Goal: Task Accomplishment & Management: Complete application form

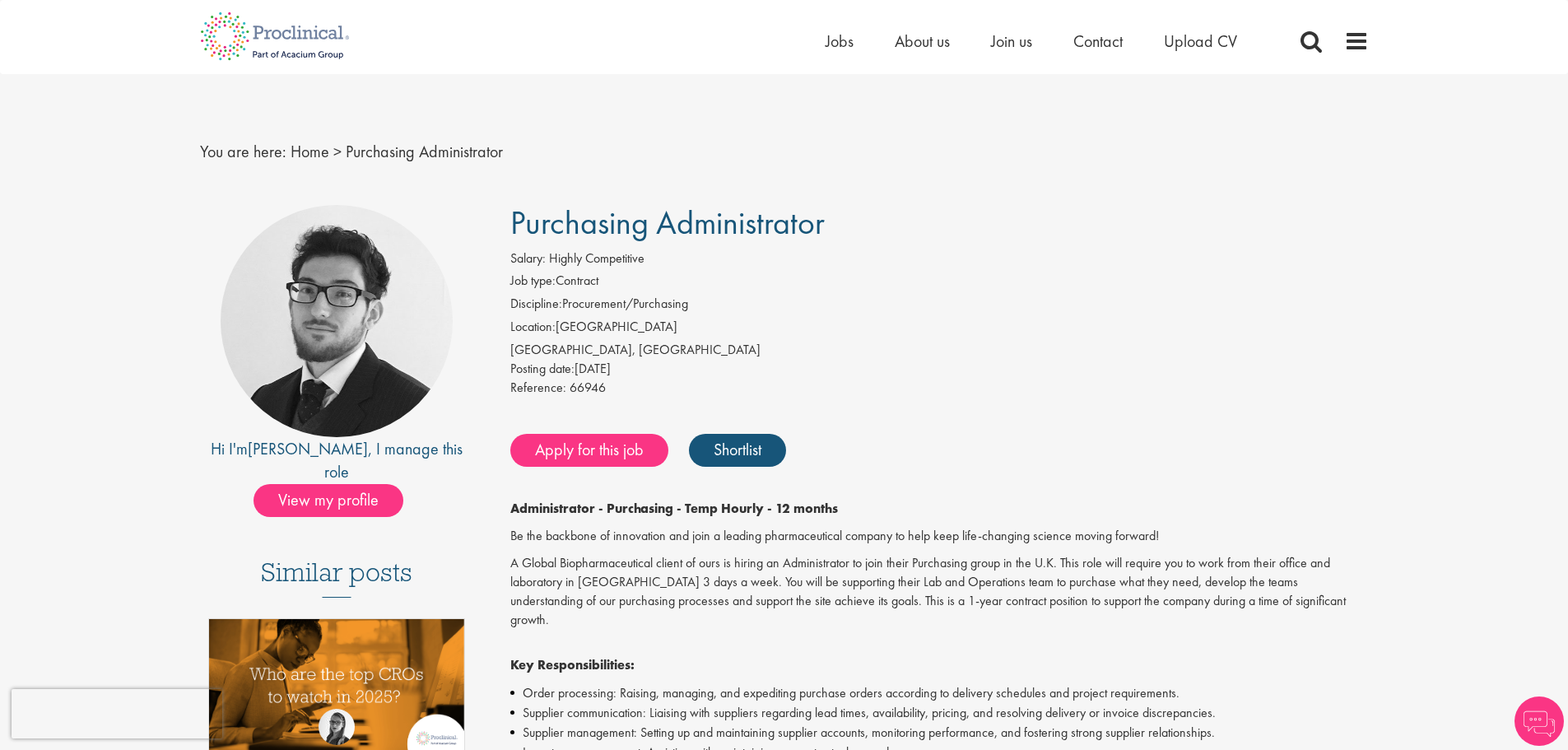
click at [328, 484] on span "View my profile" at bounding box center [328, 500] width 150 height 33
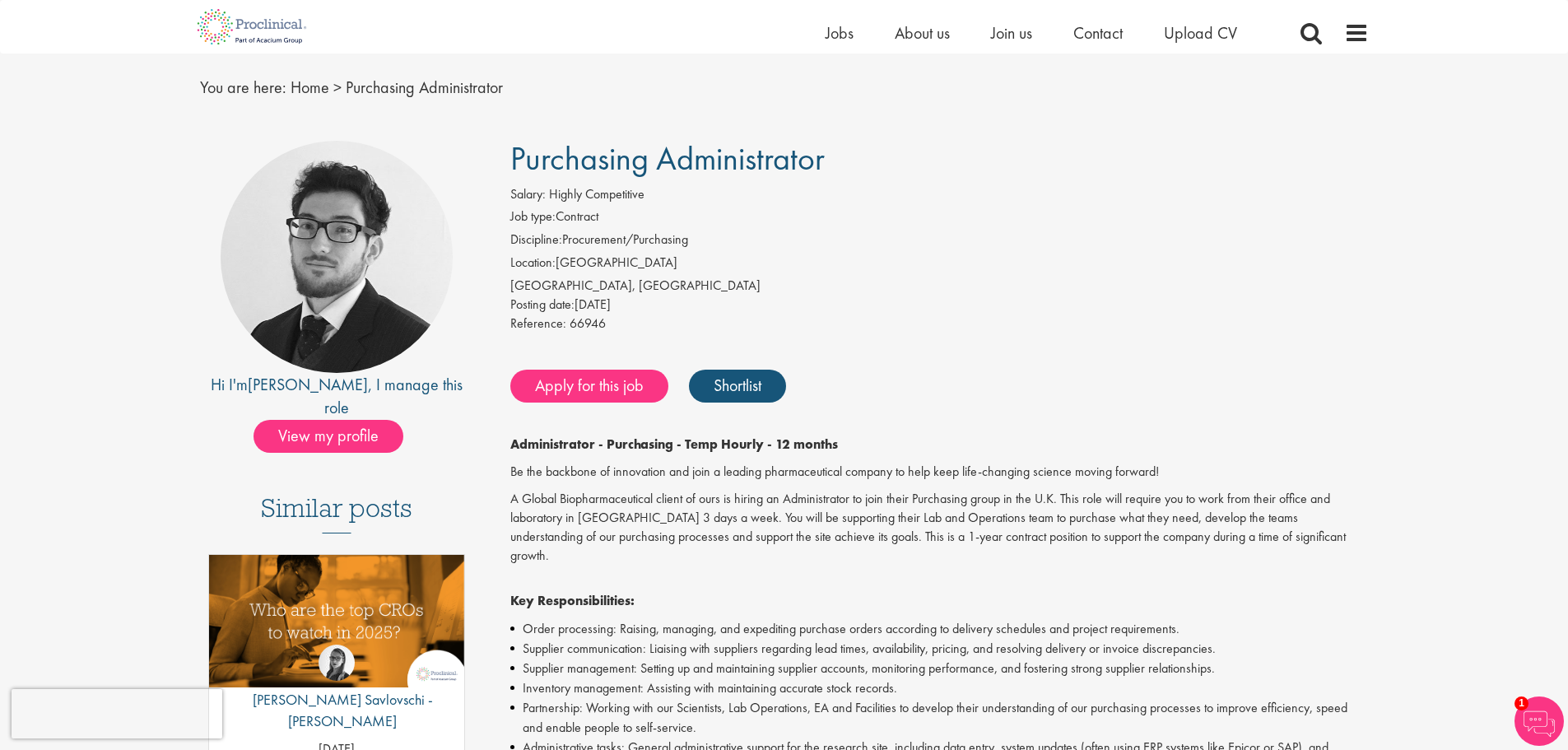
scroll to position [83, 0]
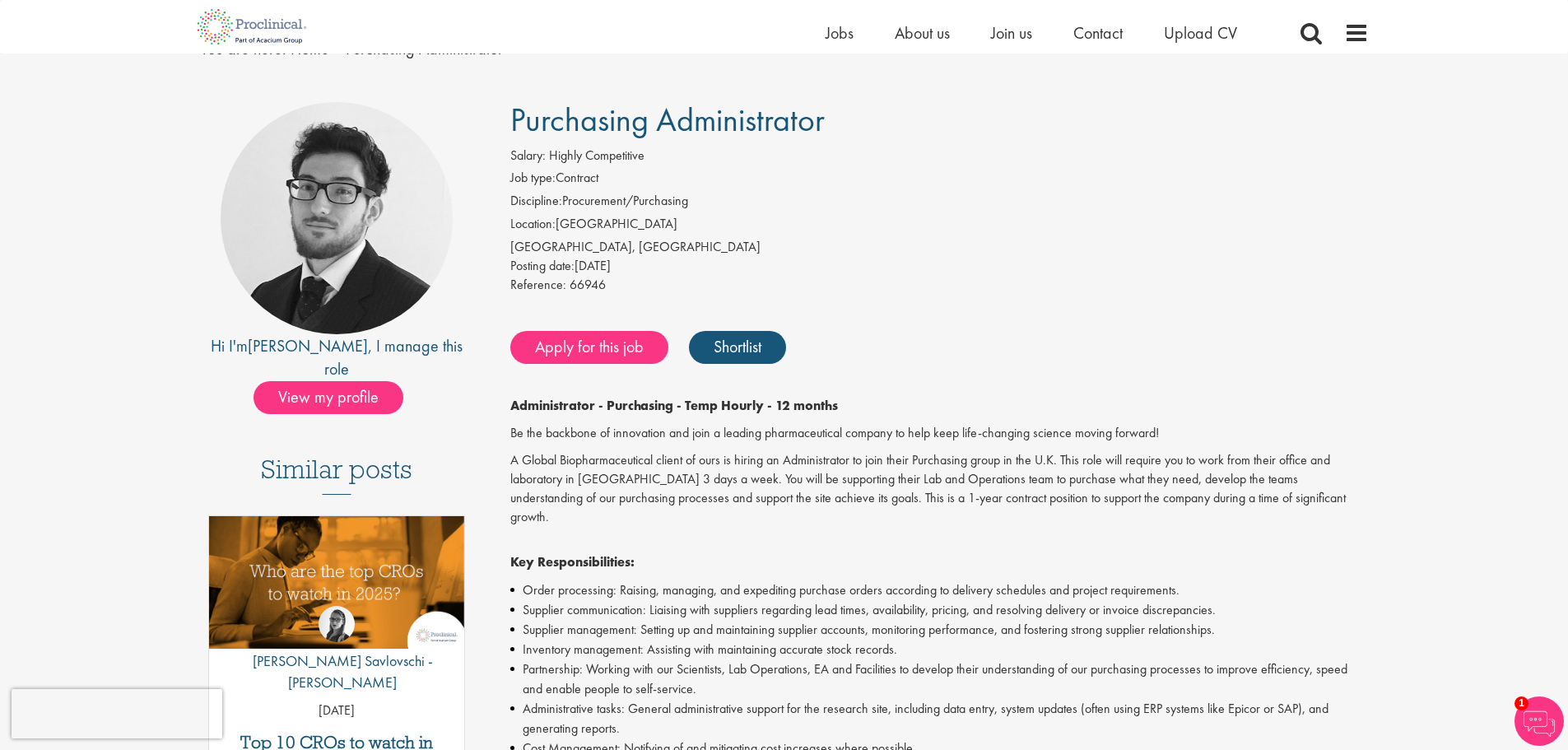
click at [952, 535] on p "Key Responsibilities:" at bounding box center [939, 554] width 858 height 38
drag, startPoint x: 971, startPoint y: 498, endPoint x: 1295, endPoint y: 498, distance: 324.0
click at [1295, 498] on p "A Global Biopharmaceutical client of ours is hiring an Administrator to join th…" at bounding box center [939, 488] width 858 height 75
click at [1018, 535] on p "Key Responsibilities:" at bounding box center [939, 554] width 858 height 38
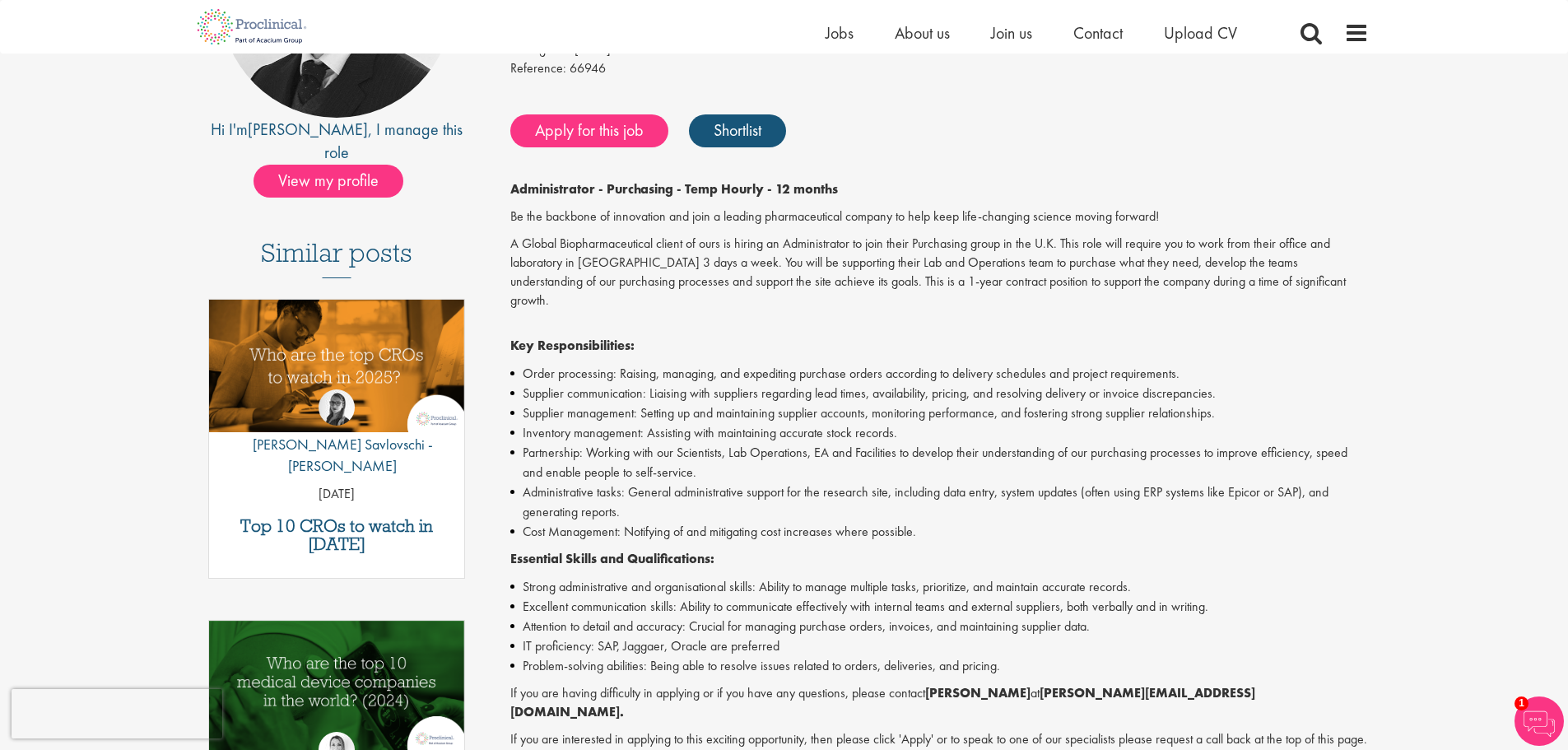
scroll to position [329, 0]
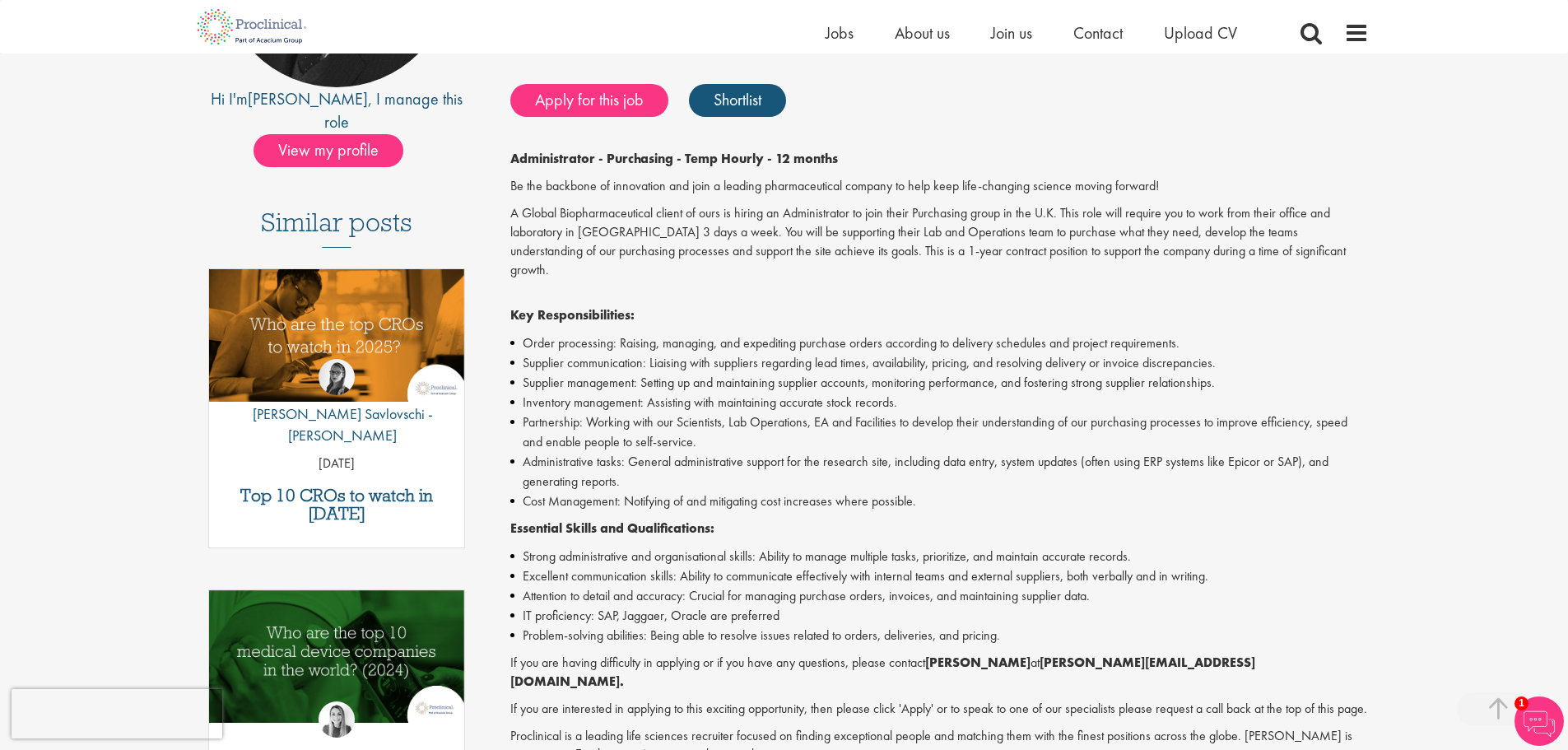
click at [796, 470] on li "Administrative tasks: General administrative support for the research site, inc…" at bounding box center [939, 472] width 858 height 40
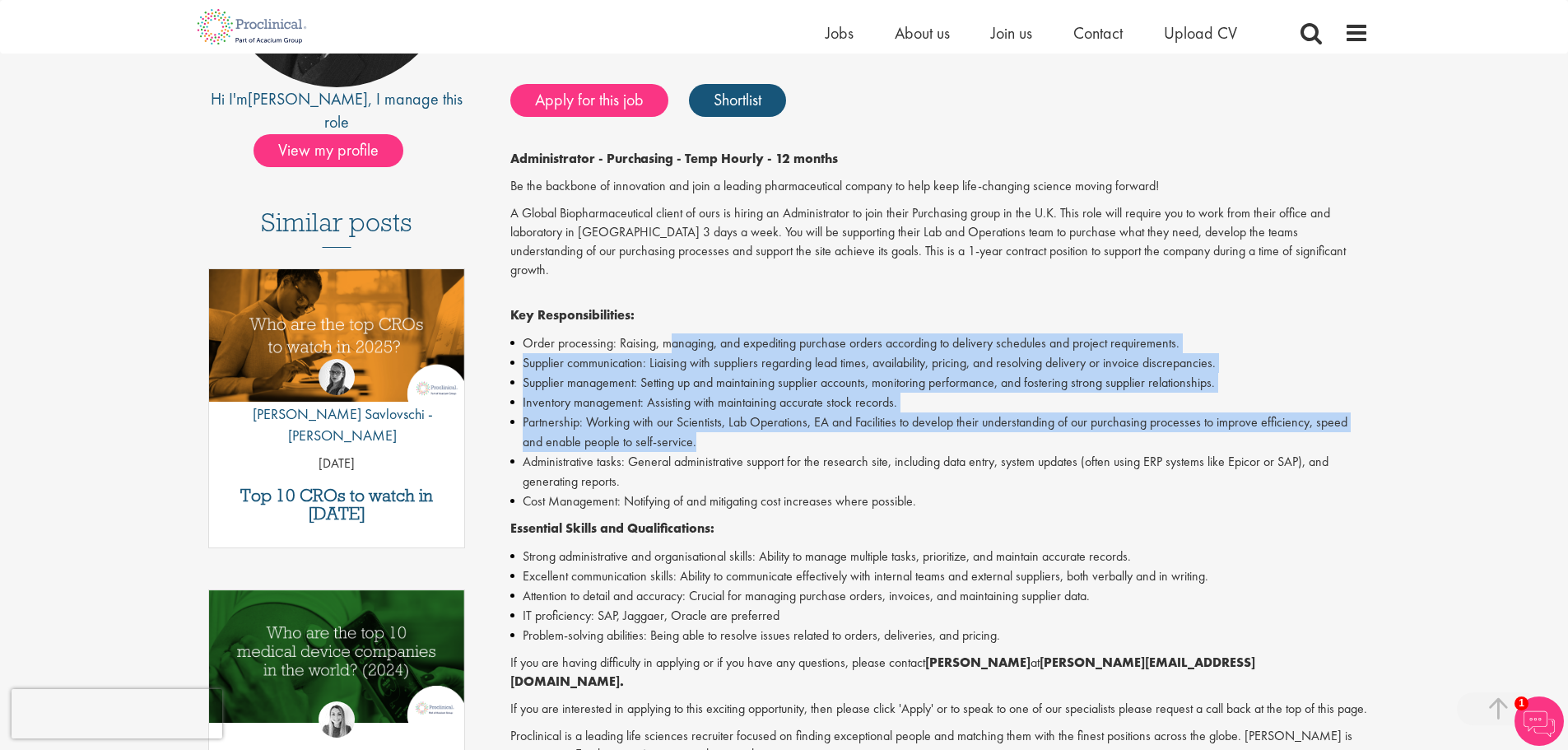
drag, startPoint x: 669, startPoint y: 331, endPoint x: 1128, endPoint y: 427, distance: 468.9
click at [1141, 422] on ul "Order processing: Raising, managing, and expediting purchase orders according t…" at bounding box center [939, 422] width 858 height 178
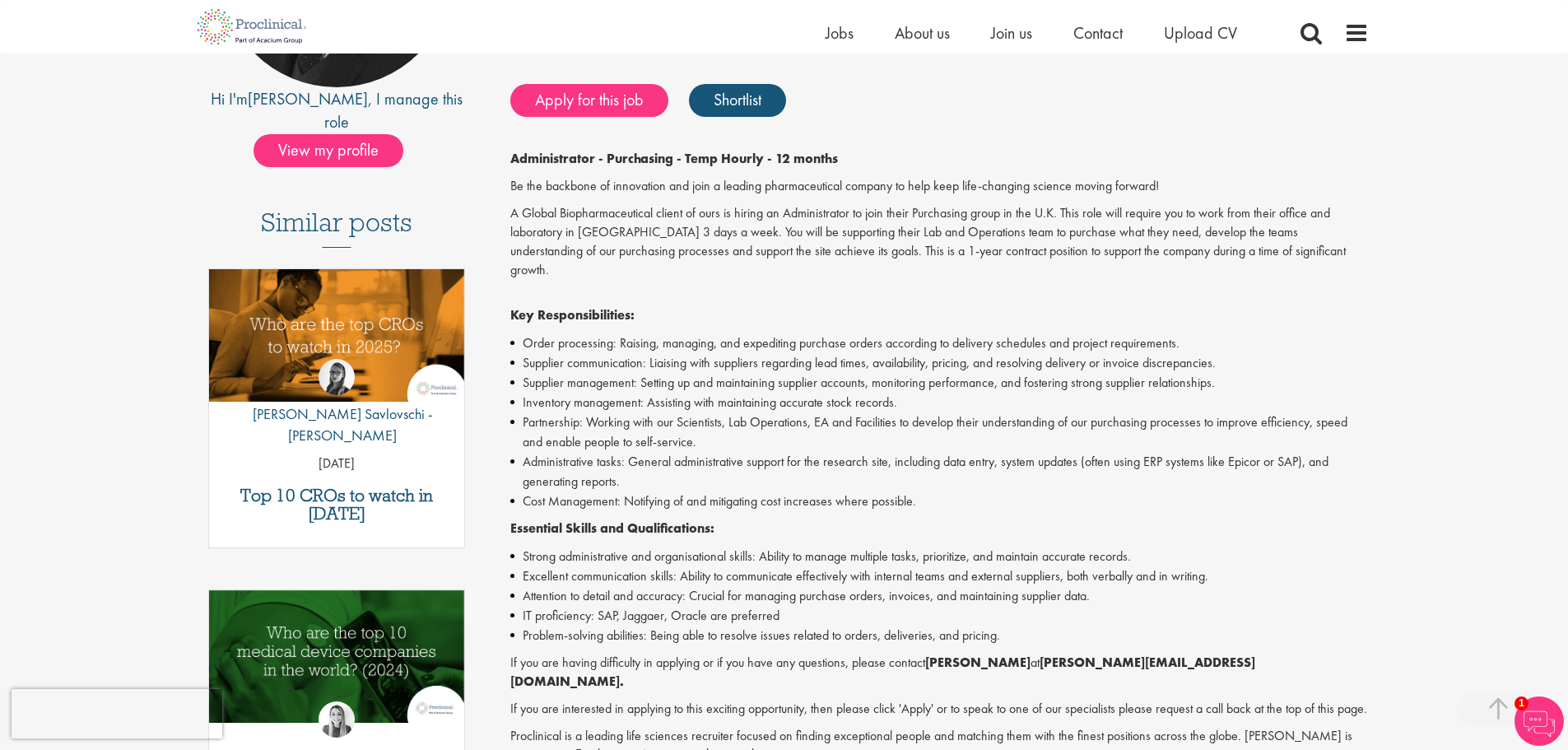
click at [952, 460] on li "Administrative tasks: General administrative support for the research site, inc…" at bounding box center [939, 472] width 858 height 40
click at [816, 462] on li "Administrative tasks: General administrative support for the research site, inc…" at bounding box center [939, 472] width 858 height 40
click at [743, 464] on li "Administrative tasks: General administrative support for the research site, inc…" at bounding box center [939, 472] width 858 height 40
click at [724, 492] on li "Cost Management: Notifying of and mitigating cost increases where possible." at bounding box center [939, 501] width 858 height 20
click at [964, 519] on p "Essential Skills and Qualifications:" at bounding box center [939, 529] width 858 height 19
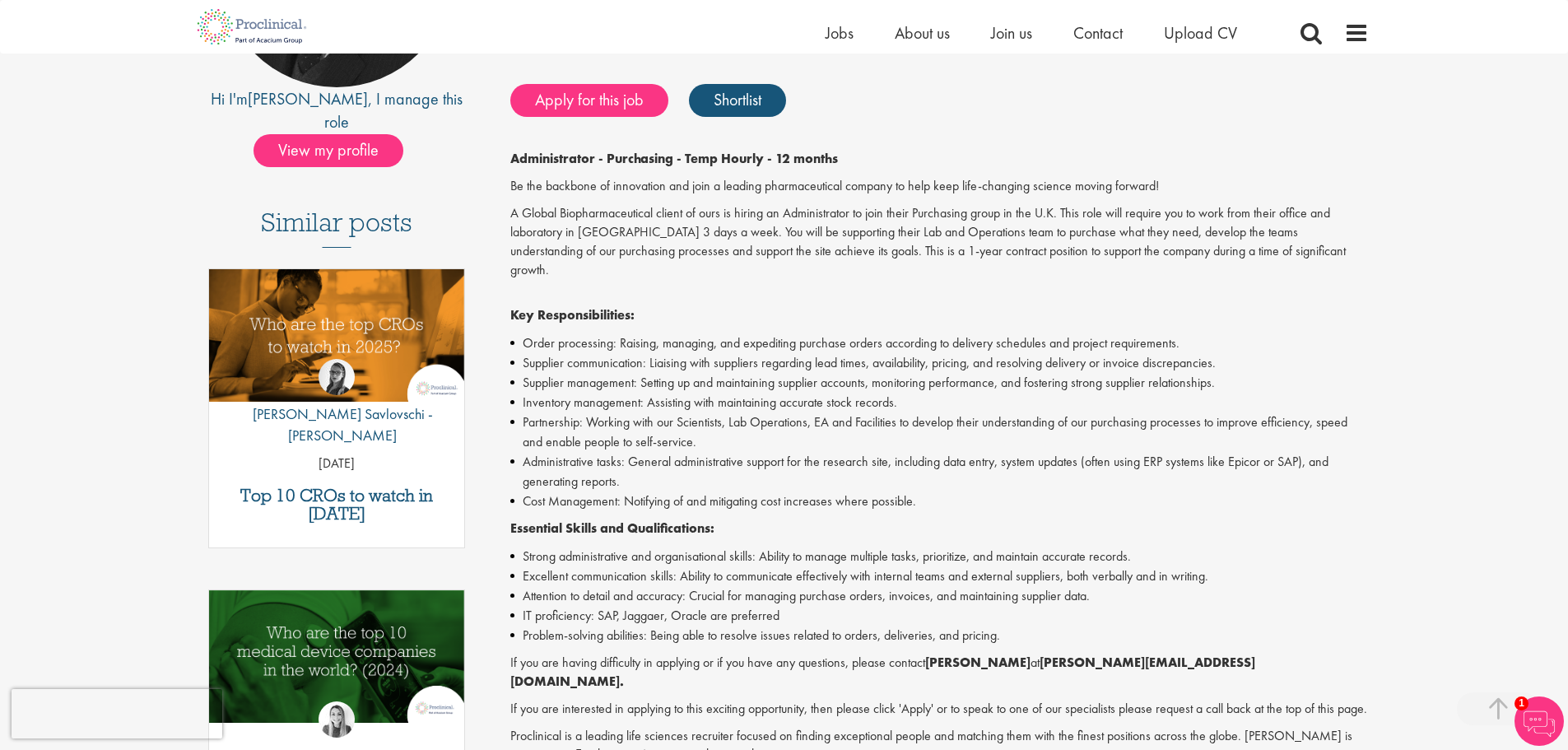
click at [1134, 429] on li "Partnership: Working with our Scientists, Lab Operations, EA and Facilities to …" at bounding box center [939, 432] width 858 height 40
drag, startPoint x: 1140, startPoint y: 437, endPoint x: 1305, endPoint y: 439, distance: 165.0
click at [1294, 452] on li "Administrative tasks: General administrative support for the research site, inc…" at bounding box center [939, 472] width 858 height 40
click at [1298, 492] on li "Cost Management: Notifying of and mitigating cost increases where possible." at bounding box center [939, 501] width 858 height 20
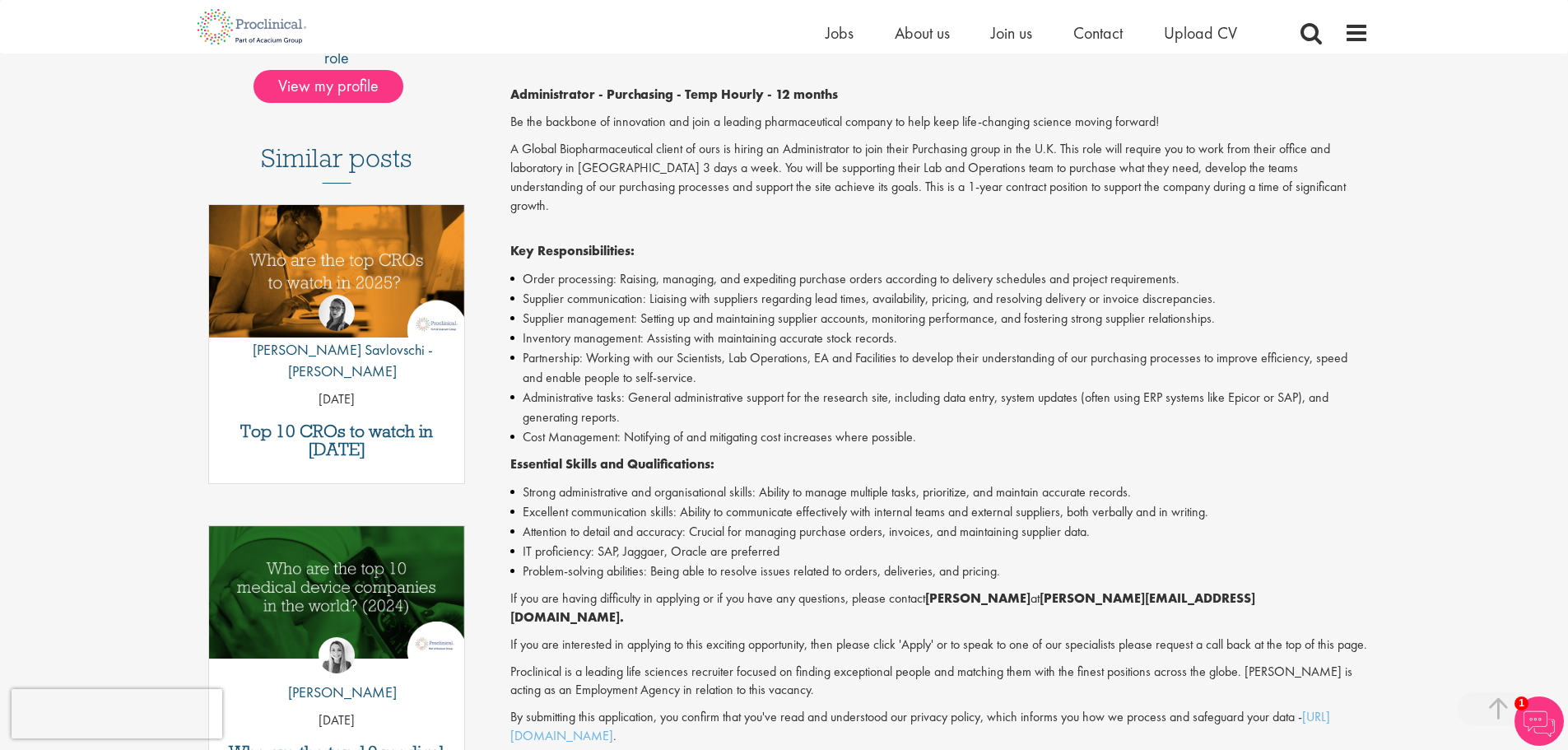
scroll to position [494, 0]
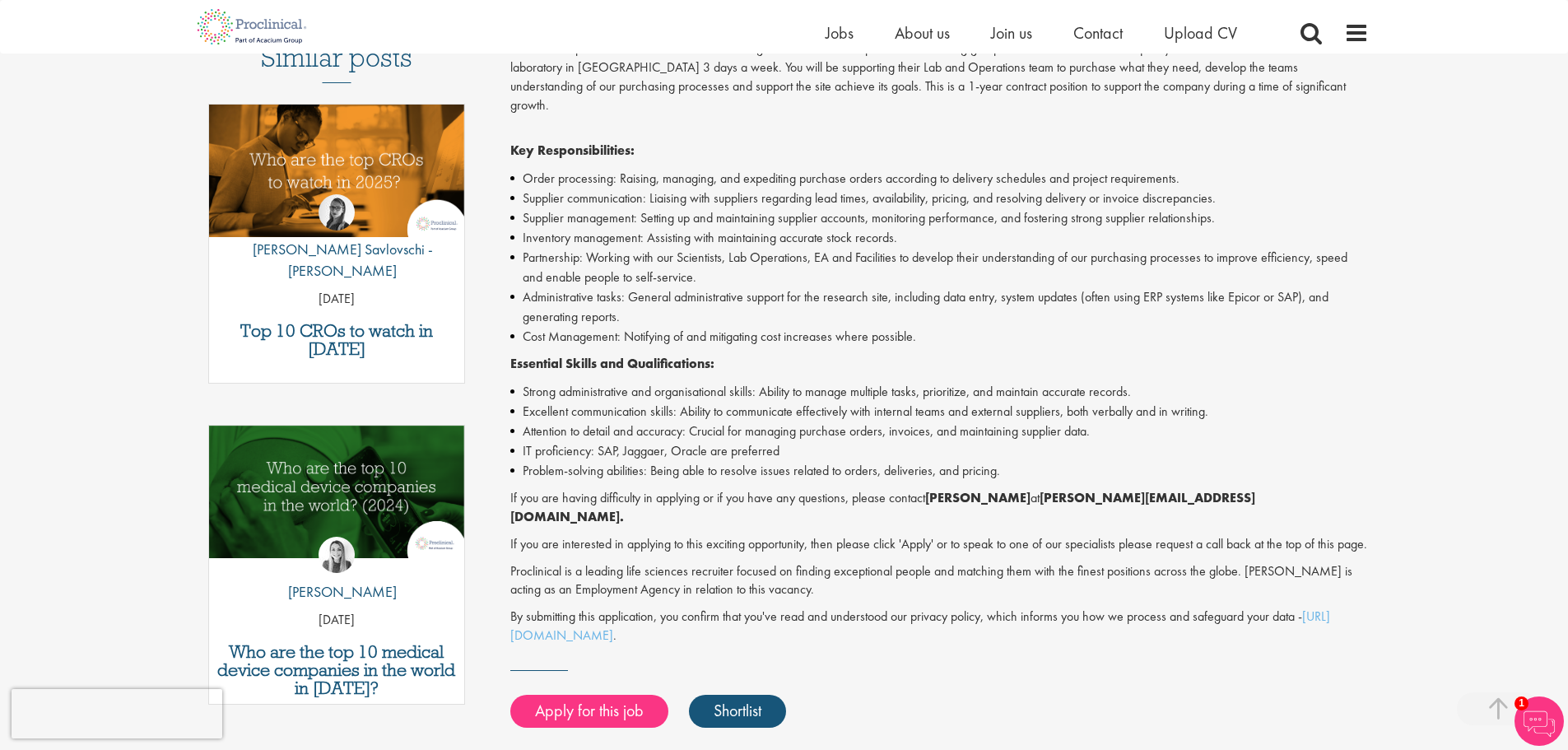
click at [741, 489] on p "If you are having difficulty in applying or if you have any questions, please c…" at bounding box center [939, 508] width 858 height 38
click at [919, 461] on li "Problem-solving abilities: Being able to resolve issues related to orders, deli…" at bounding box center [939, 470] width 858 height 20
drag, startPoint x: 623, startPoint y: 480, endPoint x: 910, endPoint y: 480, distance: 287.0
click at [910, 489] on p "If you are having difficulty in applying or if you have any questions, please c…" at bounding box center [939, 508] width 858 height 38
click at [849, 535] on p "If you are interested in applying to this exciting opportunity, then please cli…" at bounding box center [939, 544] width 858 height 19
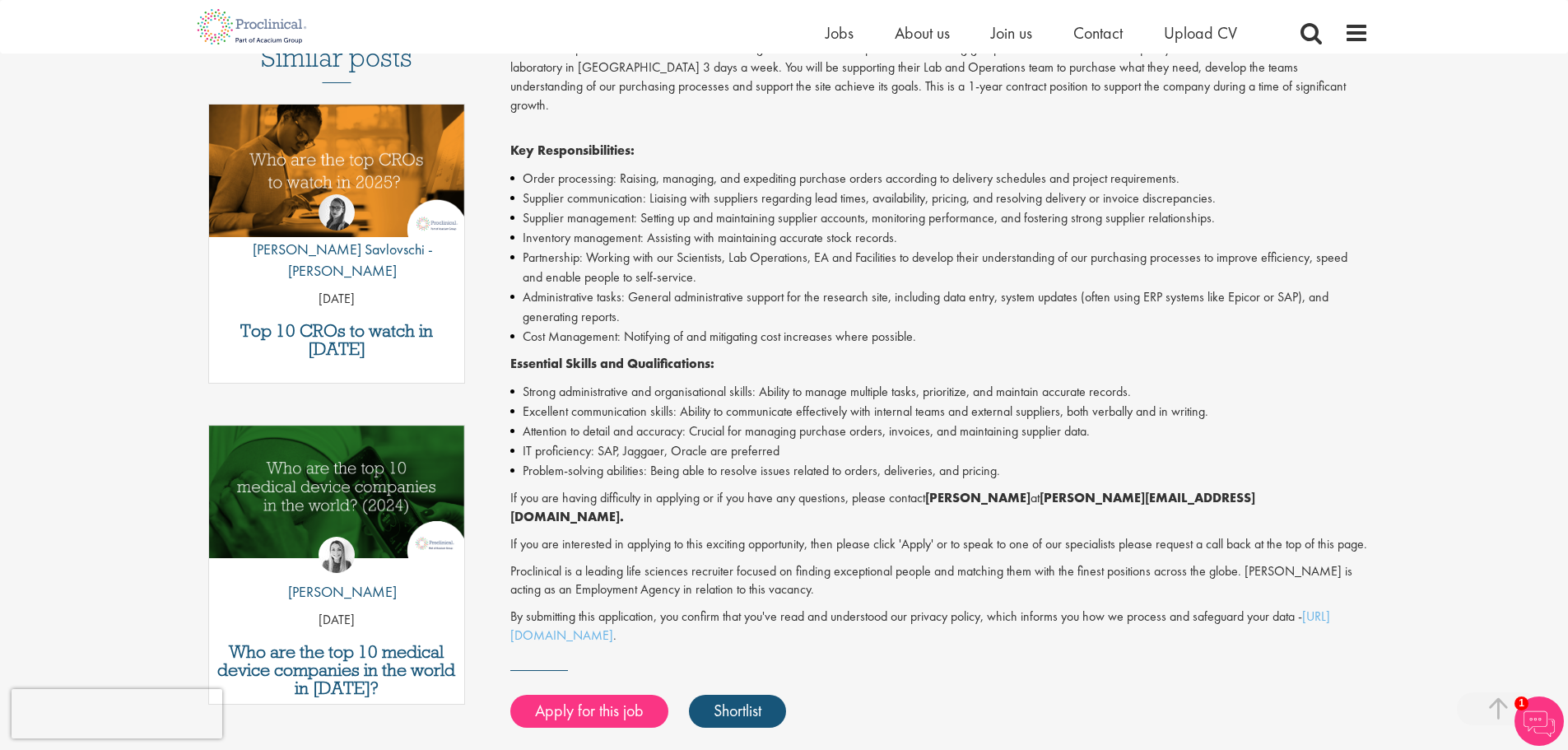
drag, startPoint x: 753, startPoint y: 536, endPoint x: 676, endPoint y: 530, distance: 77.2
click at [753, 536] on div "Administrator - Purchasing - Temp Hourly - 12 months Be the backbone of innovat…" at bounding box center [939, 315] width 858 height 660
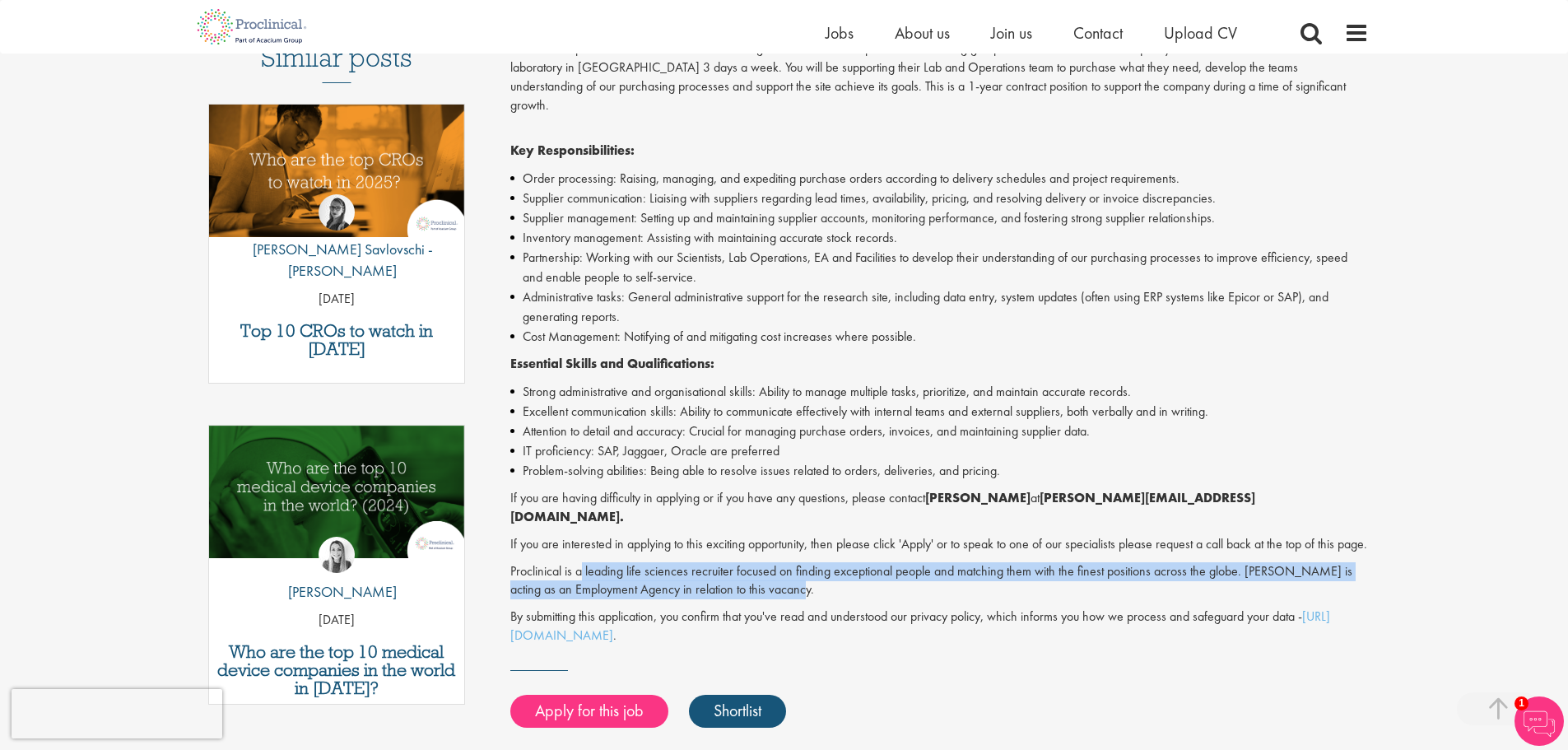
drag, startPoint x: 583, startPoint y: 548, endPoint x: 774, endPoint y: 578, distance: 193.3
click at [772, 578] on p "Proclinical is a leading life sciences recruiter focused on finding exceptional…" at bounding box center [939, 581] width 858 height 38
click at [1351, 579] on p "Proclinical is a leading life sciences recruiter focused on finding exceptional…" at bounding box center [939, 581] width 858 height 38
click at [1332, 569] on p "Proclinical is a leading life sciences recruiter focused on finding exceptional…" at bounding box center [939, 581] width 858 height 38
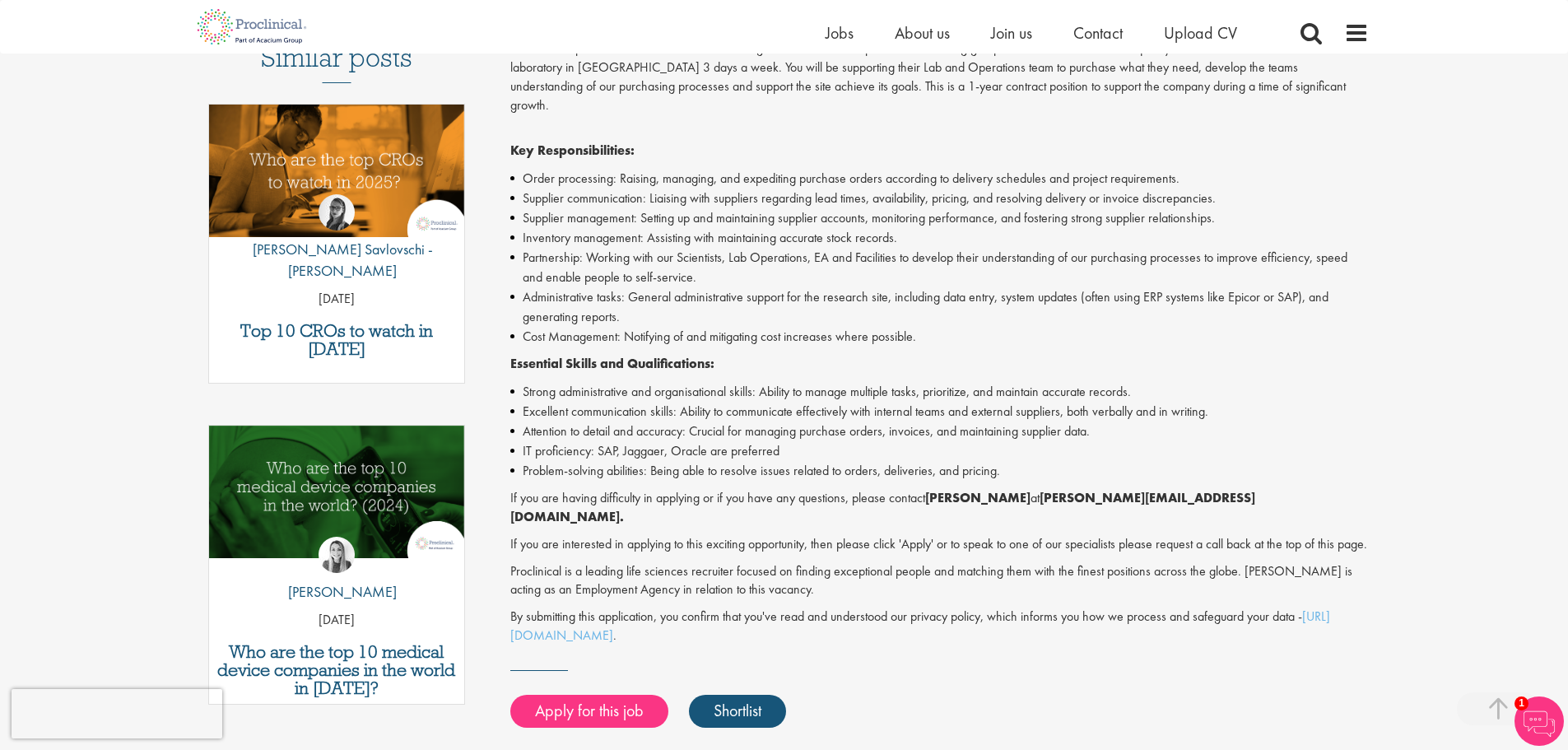
drag, startPoint x: 902, startPoint y: 564, endPoint x: 883, endPoint y: 567, distance: 19.2
click at [902, 564] on p "Proclinical is a leading life sciences recruiter focused on finding exceptional…" at bounding box center [939, 581] width 858 height 38
click at [821, 576] on p "Proclinical is a leading life sciences recruiter focused on finding exceptional…" at bounding box center [939, 581] width 858 height 38
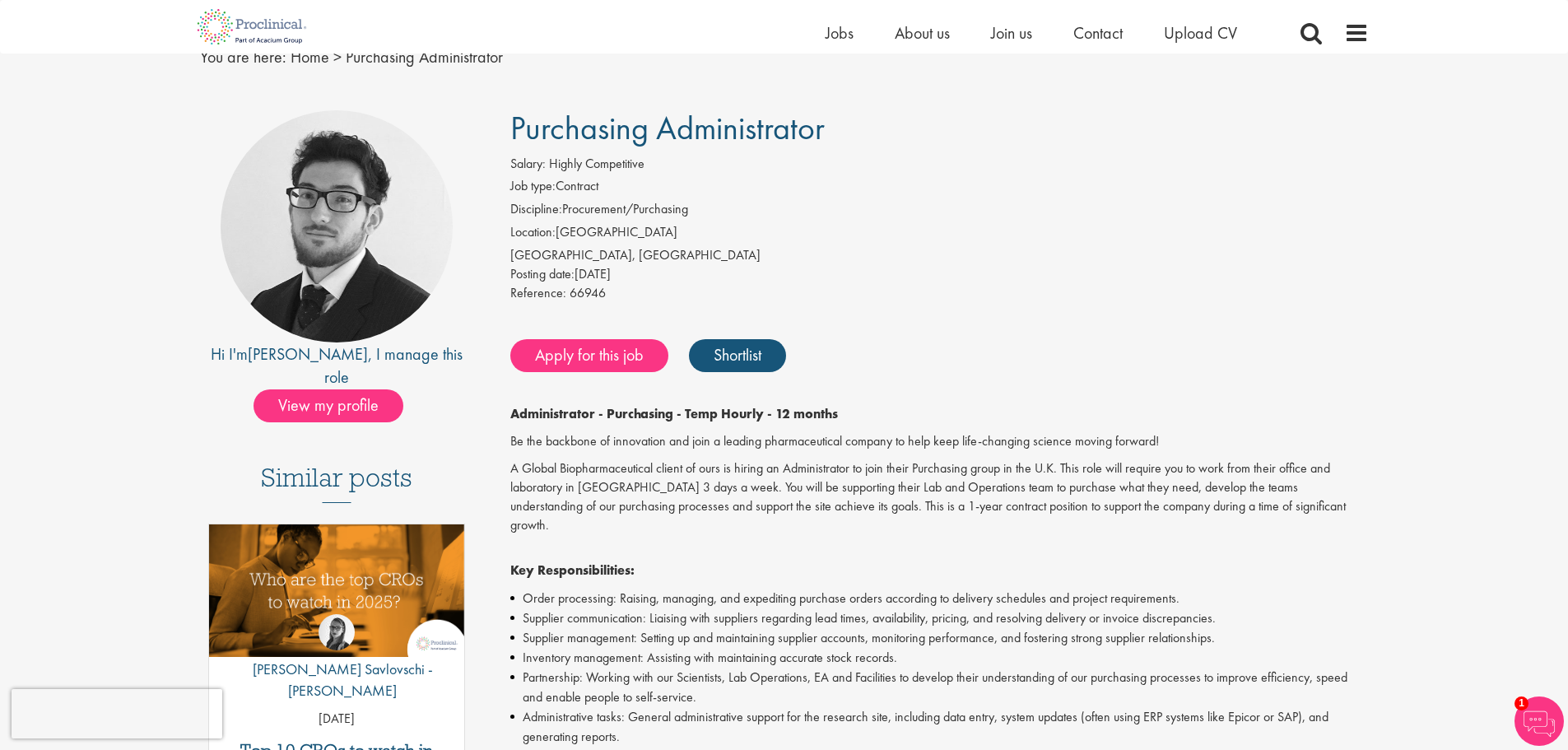
scroll to position [0, 0]
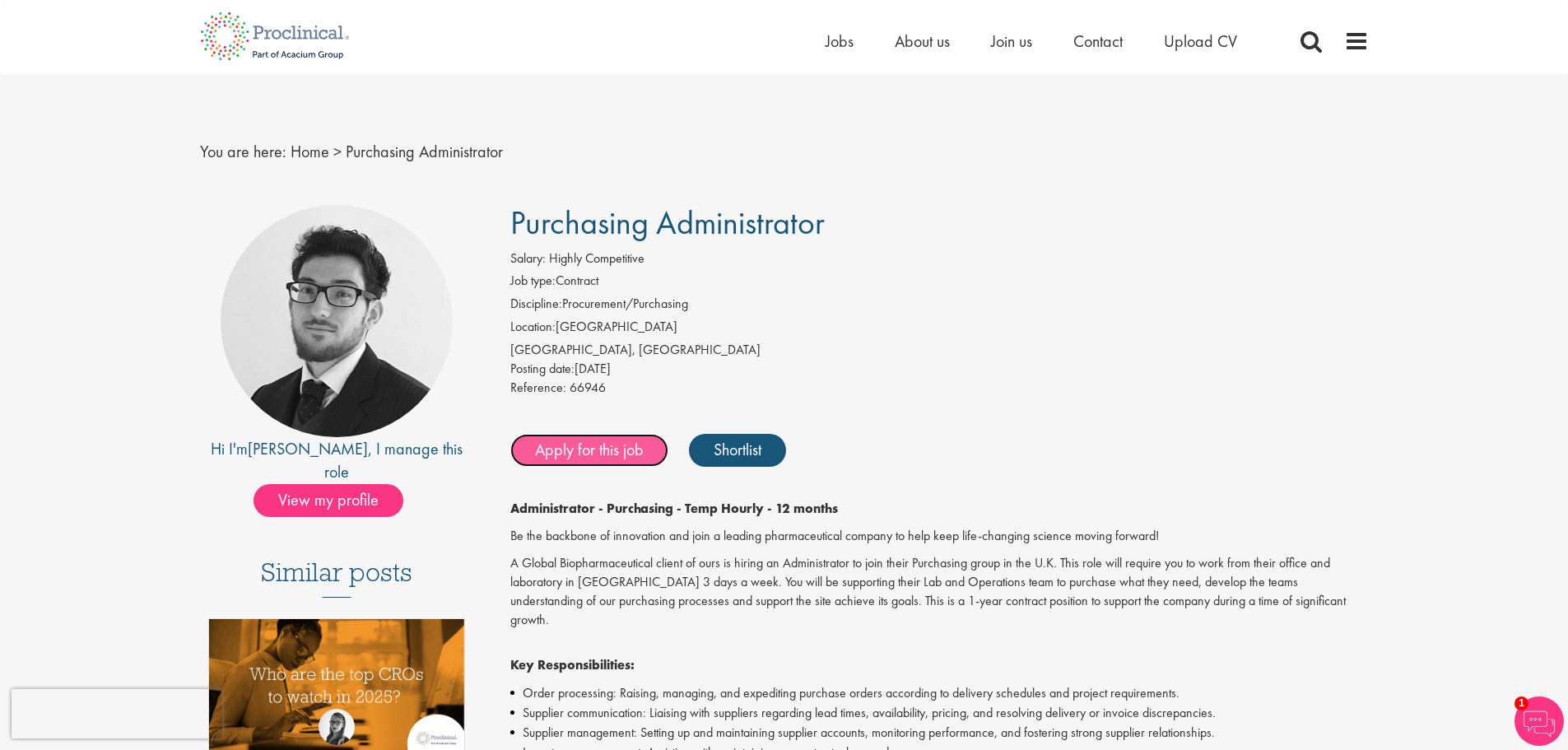
click at [604, 451] on link "Apply for this job" at bounding box center [590, 450] width 158 height 33
click at [889, 254] on div "Salary: Highly Competitive" at bounding box center [939, 261] width 858 height 23
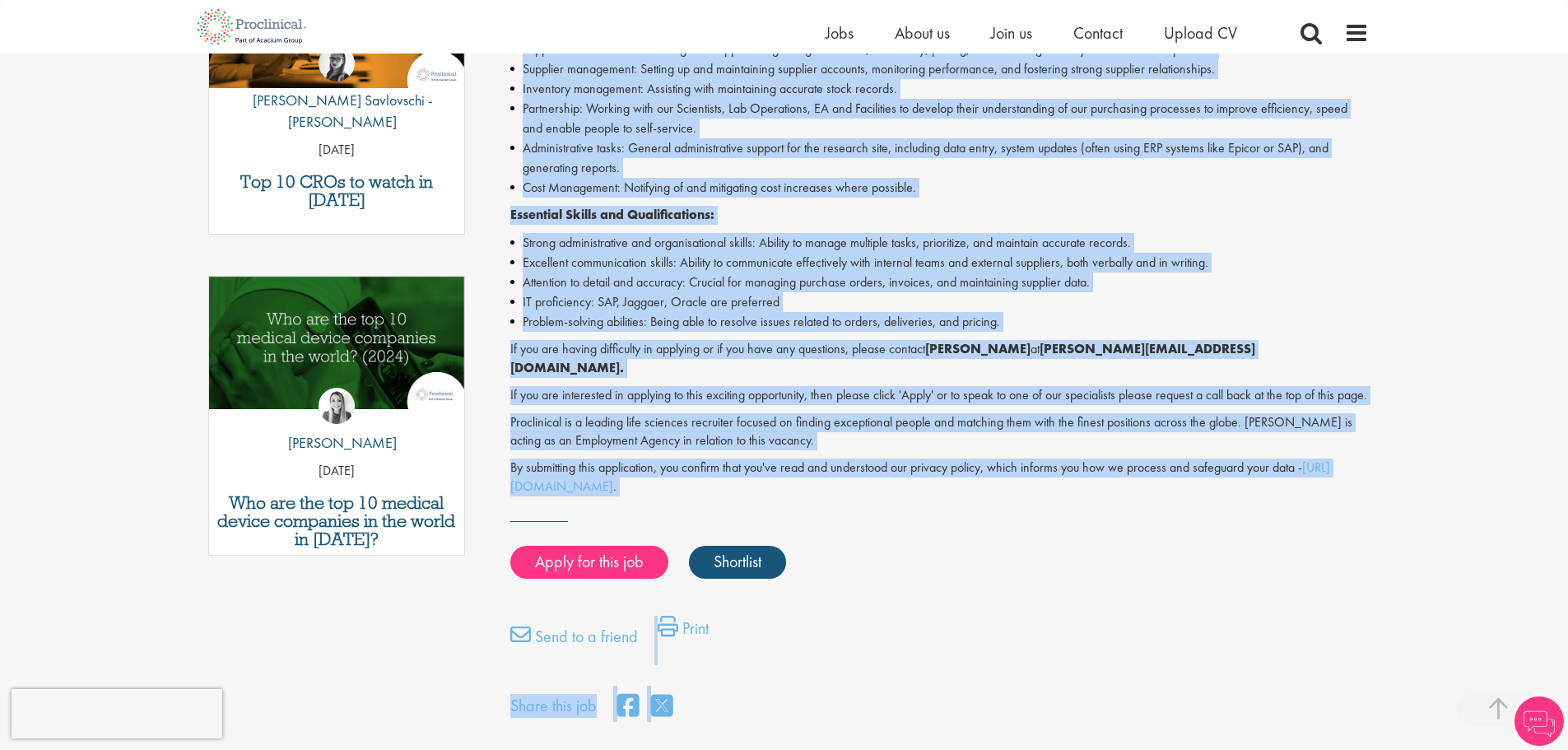
scroll to position [676, 0]
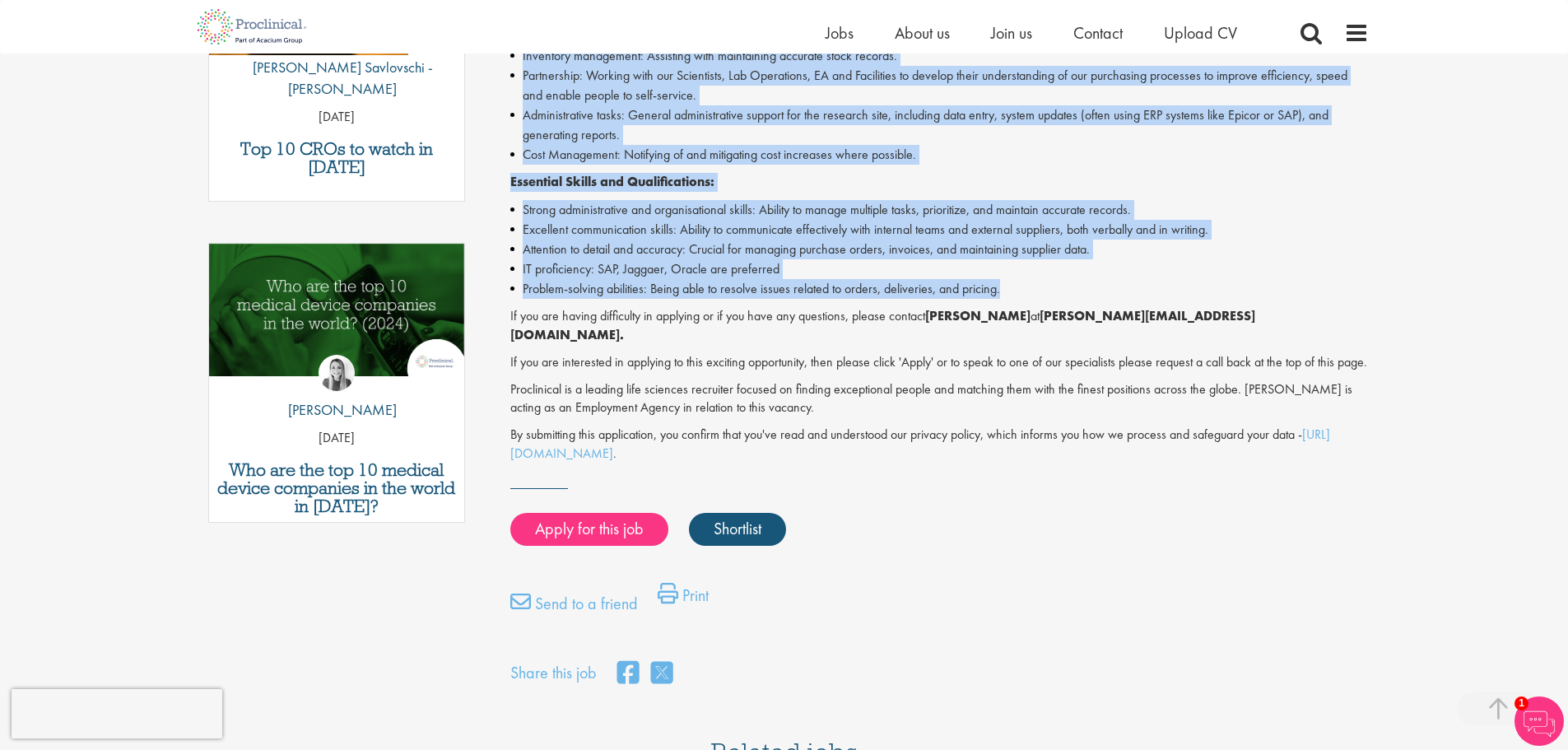
drag, startPoint x: 512, startPoint y: 208, endPoint x: 1028, endPoint y: 273, distance: 520.1
click at [1028, 273] on div "Purchasing Administrator Salary: Highly Competitive Job type: Contract Discipli…" at bounding box center [933, 98] width 896 height 1181
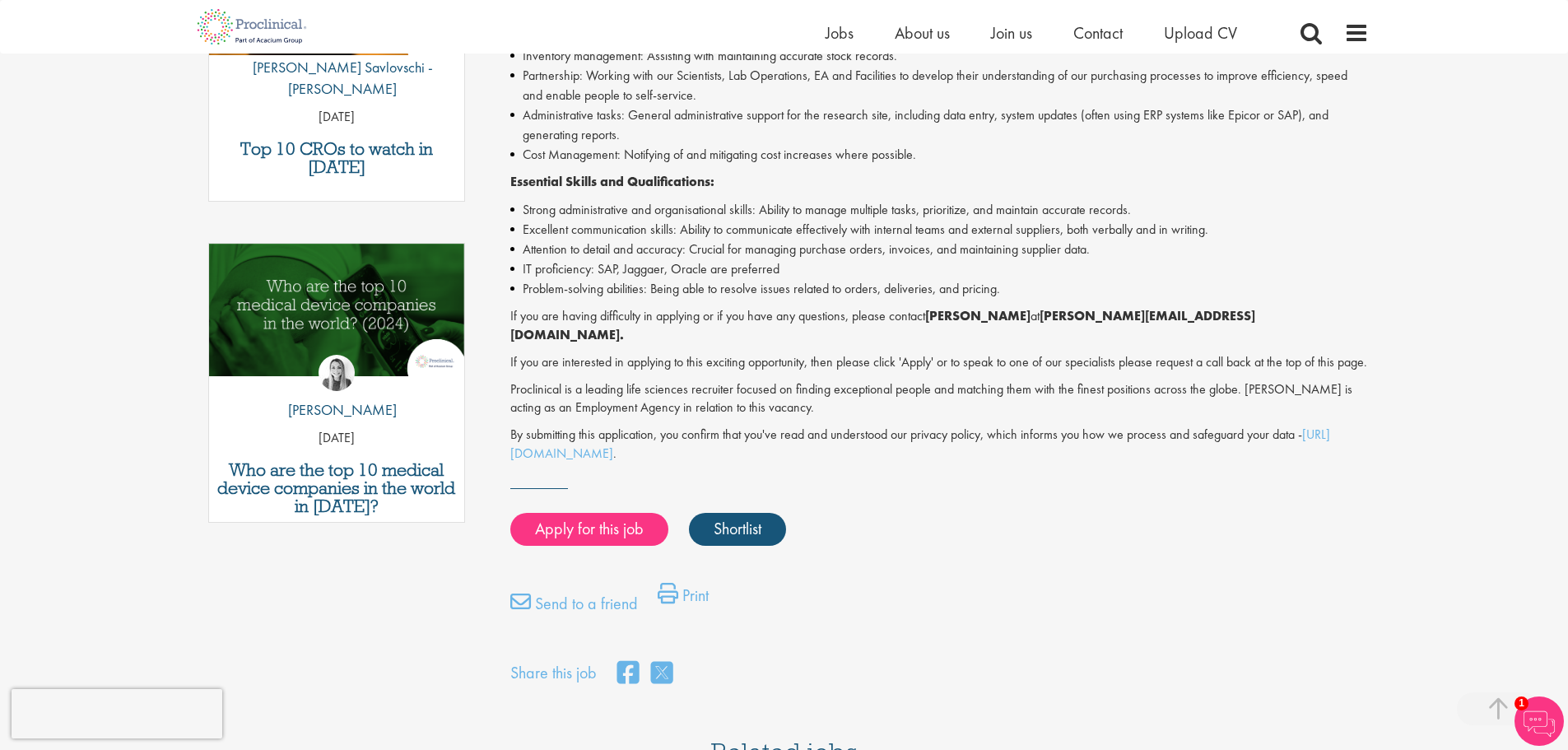
click at [1195, 440] on p "By submitting this application, you confirm that you've read and understood our…" at bounding box center [939, 444] width 858 height 38
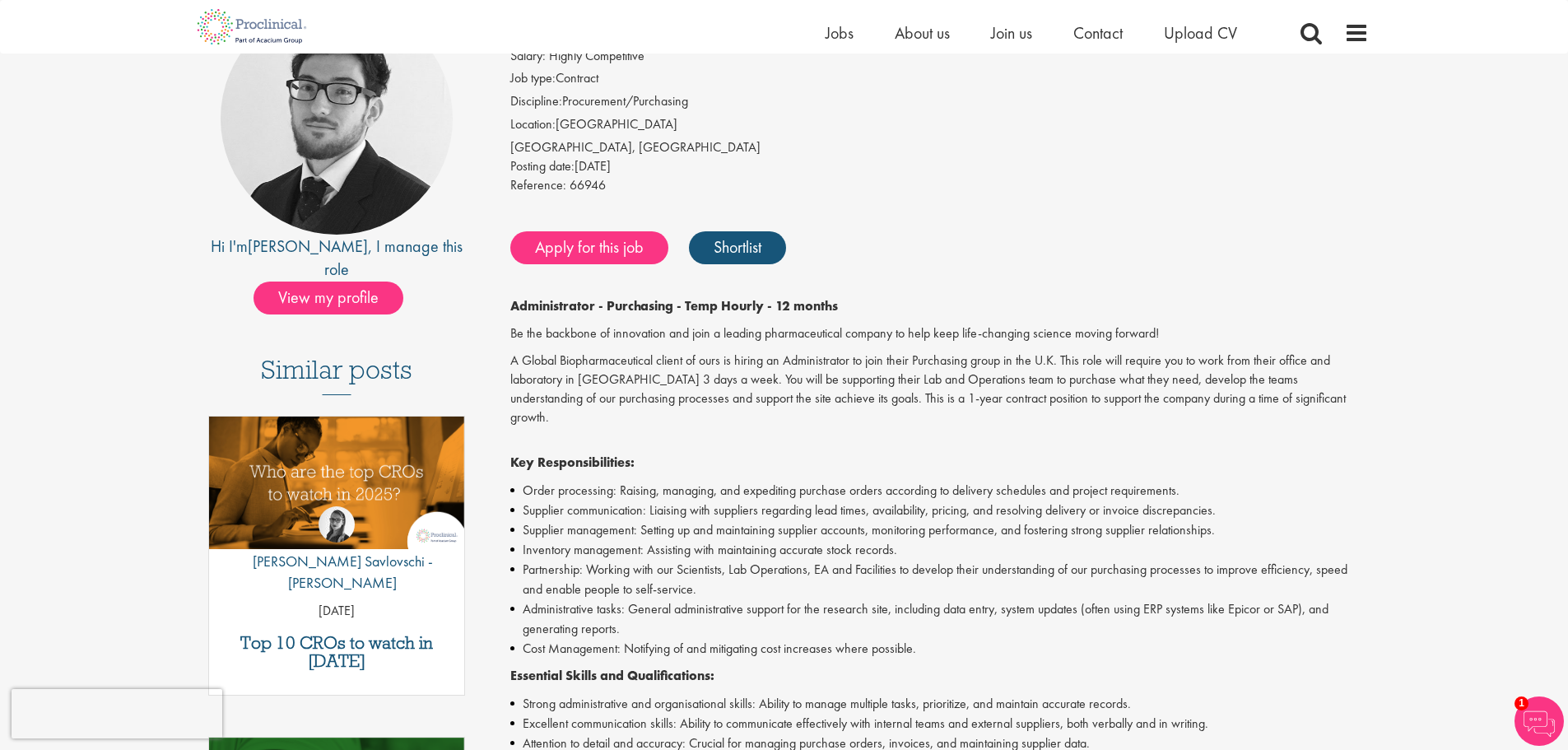
scroll to position [0, 0]
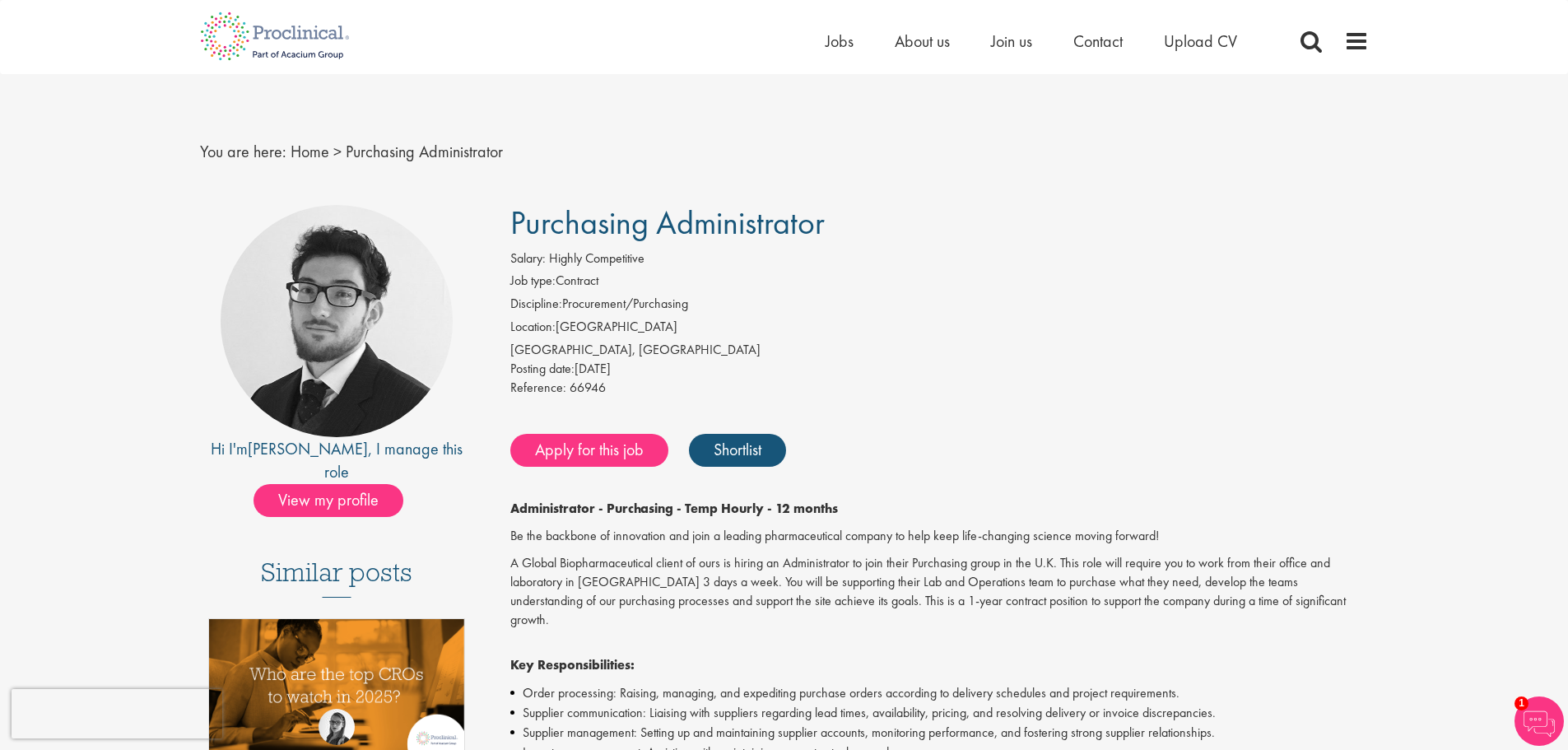
drag, startPoint x: 829, startPoint y: 220, endPoint x: 513, endPoint y: 209, distance: 316.2
click at [513, 209] on h1 "Purchasing Administrator" at bounding box center [939, 223] width 858 height 36
copy span "Purchasing Administrator"
click at [972, 367] on div "Posting date: 10 Sep 2025" at bounding box center [939, 369] width 858 height 19
click at [822, 279] on li "Job type: Contract" at bounding box center [939, 283] width 858 height 23
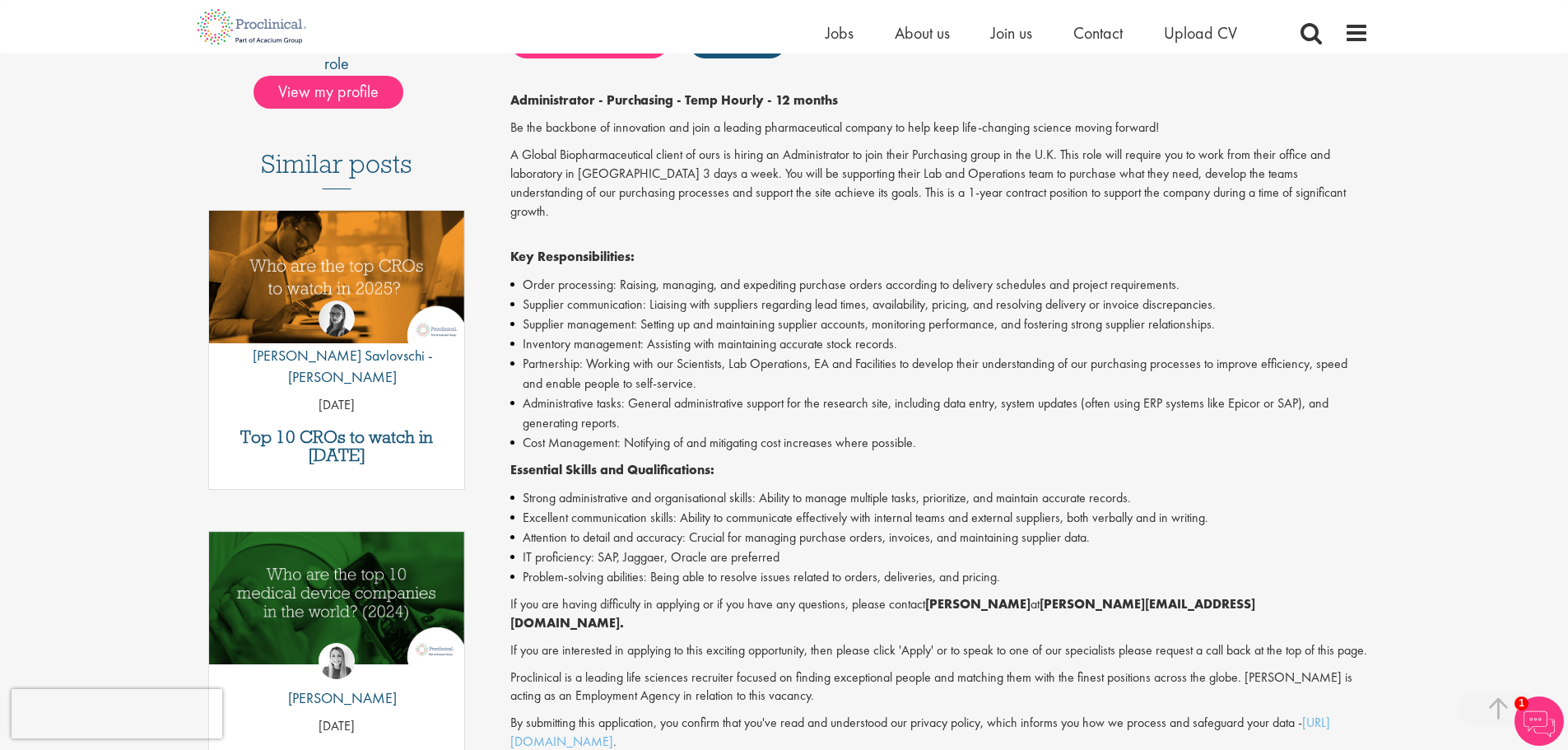
scroll to position [388, 0]
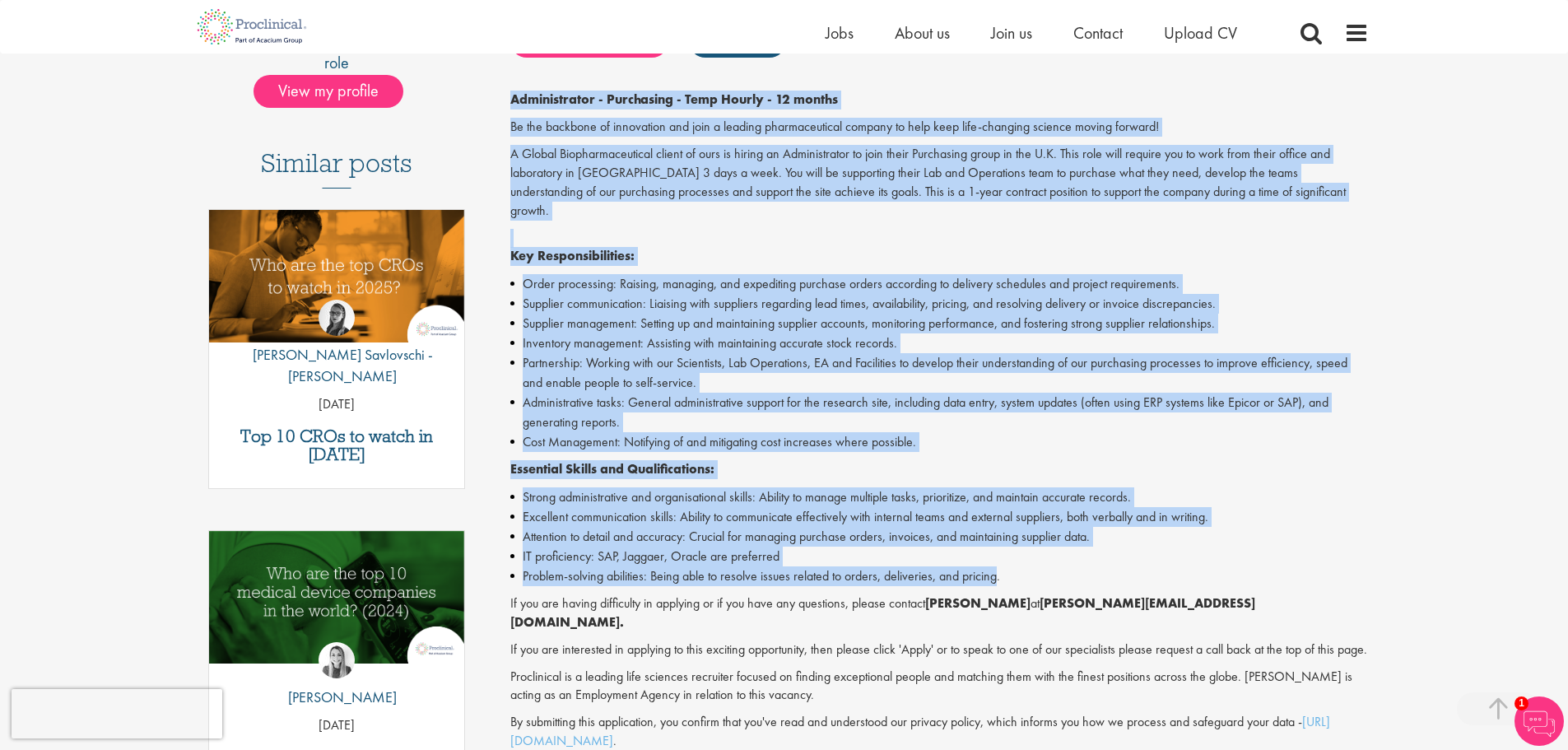
drag, startPoint x: 1000, startPoint y: 559, endPoint x: 507, endPoint y: 98, distance: 675.0
click at [507, 98] on div "Purchasing Administrator Salary: Highly Competitive Job type: Contract Discipli…" at bounding box center [933, 386] width 896 height 1181
copy div "Administrator - Purchasing - Temp Hourly - 12 months Be the backbone of innovat…"
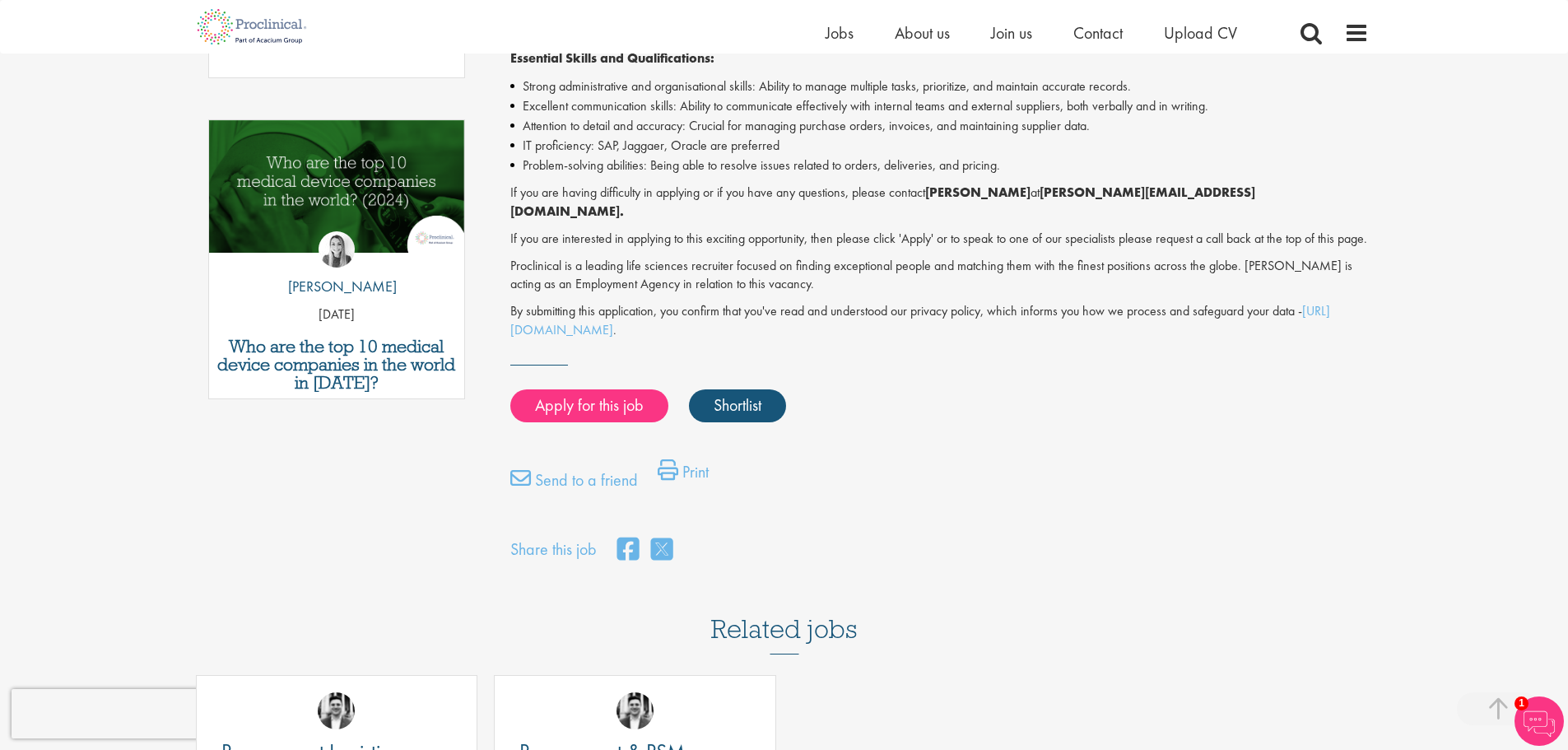
scroll to position [800, 0]
click at [595, 388] on link "Apply for this job" at bounding box center [590, 405] width 158 height 33
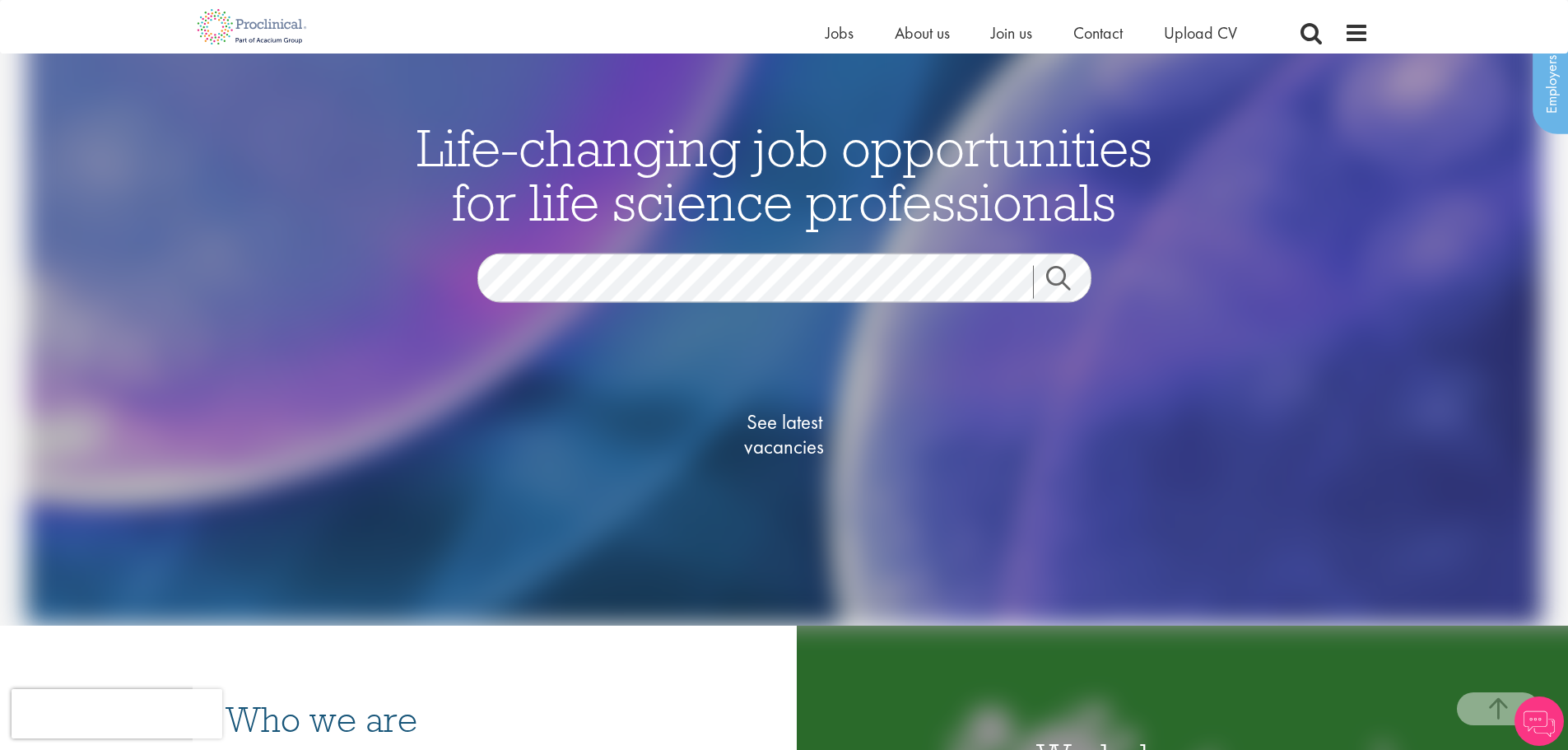
scroll to position [329, 0]
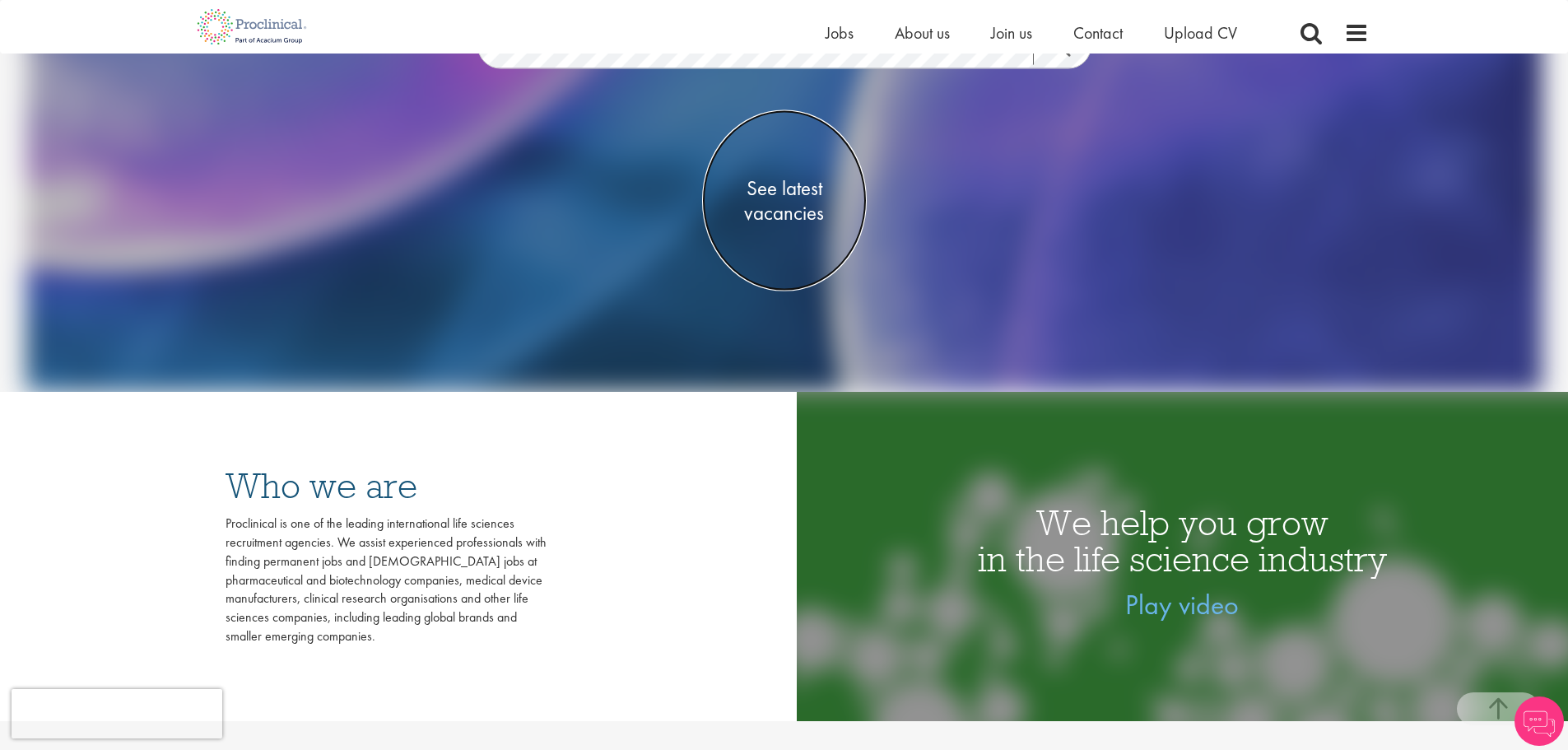
click at [792, 177] on span "See latest vacancies" at bounding box center [784, 201] width 164 height 49
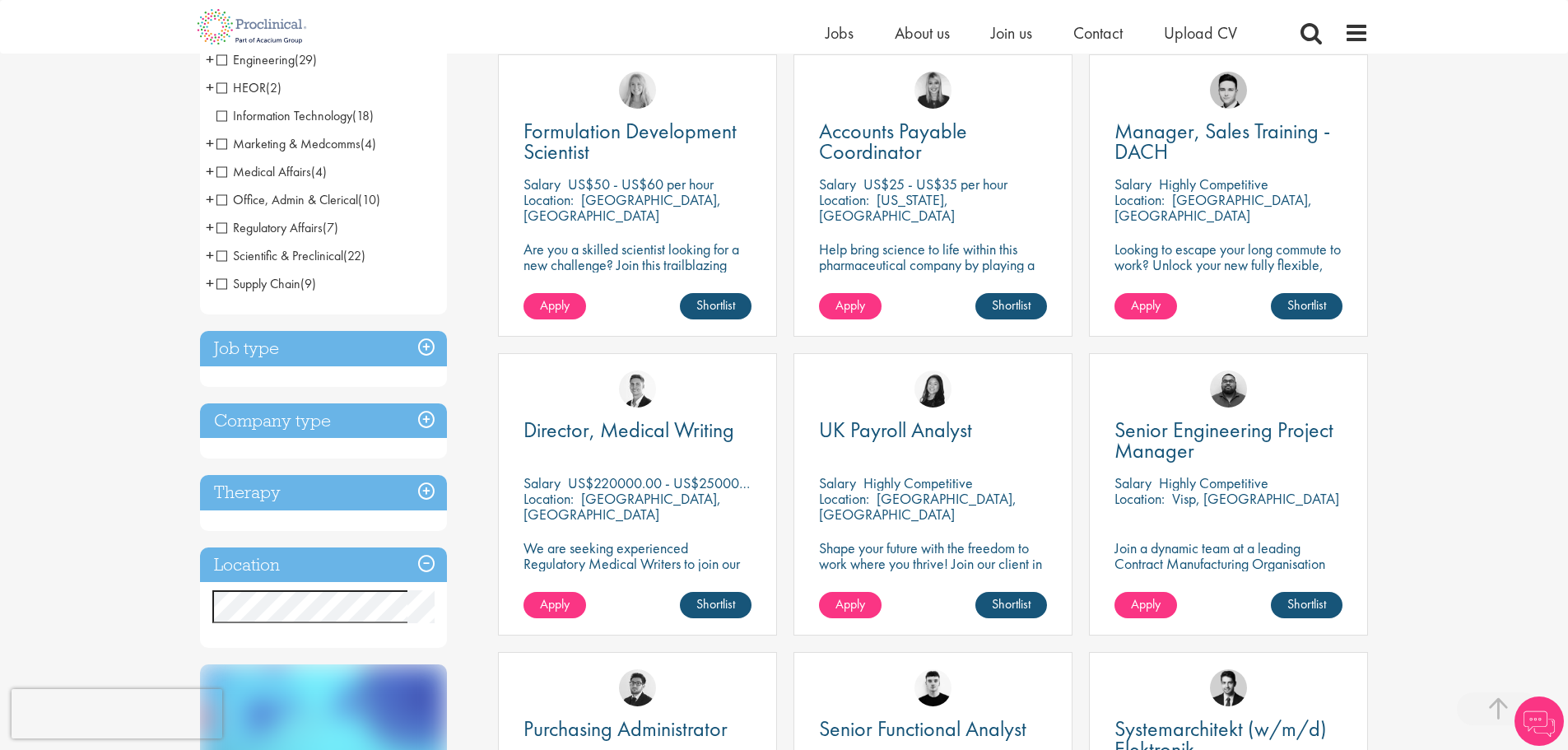
scroll to position [412, 0]
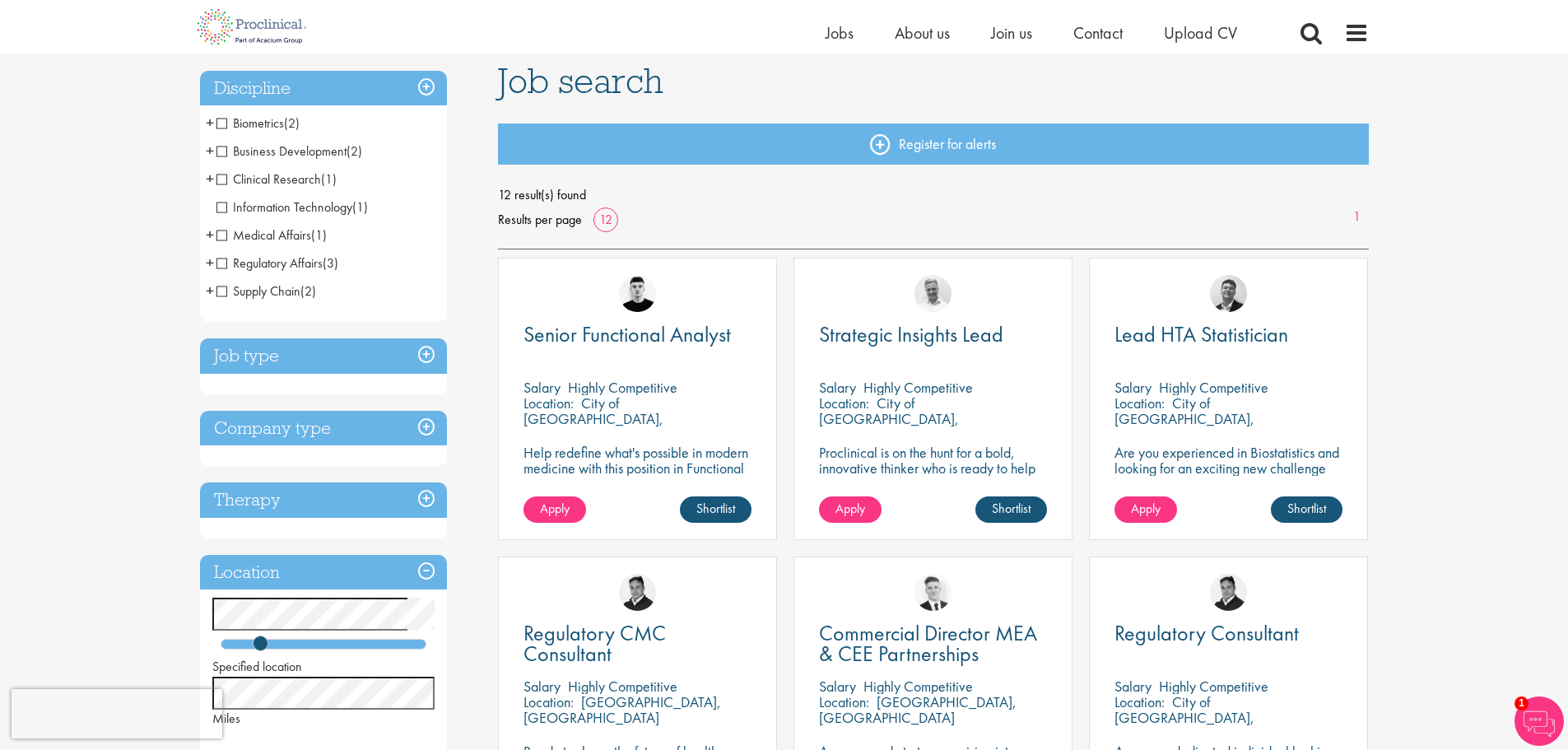
scroll to position [102, 0]
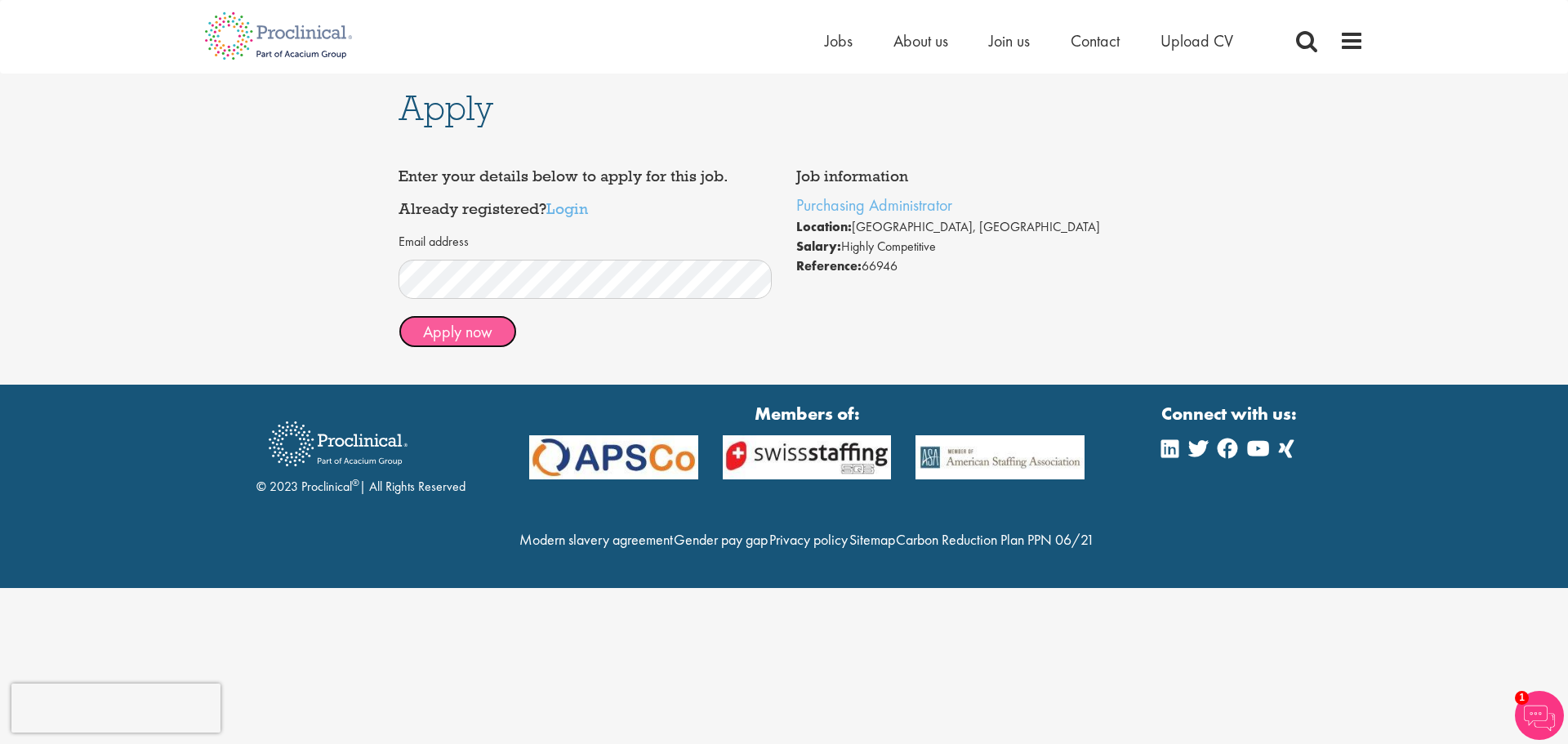
click at [473, 342] on button "Apply now" at bounding box center [458, 331] width 119 height 32
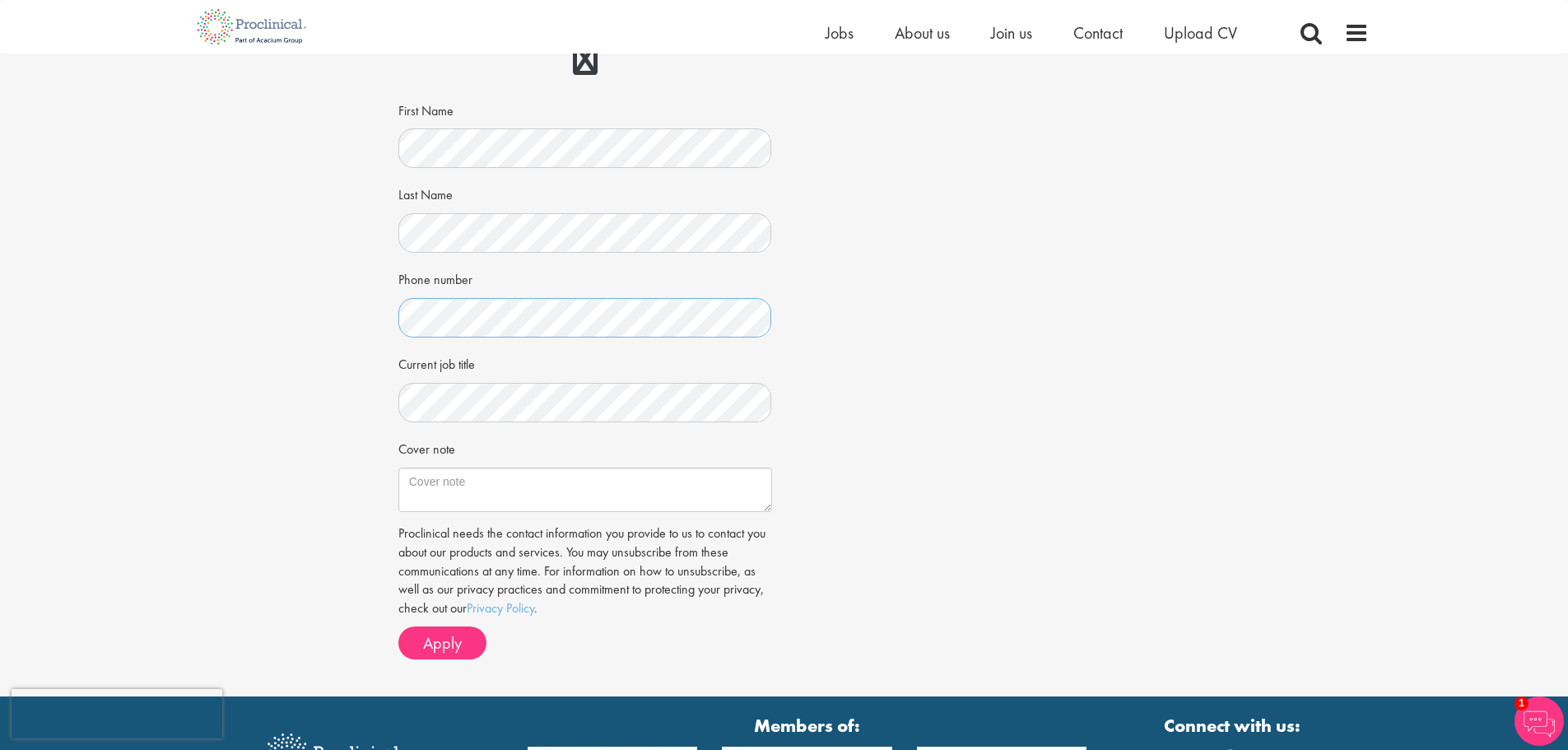
scroll to position [247, 0]
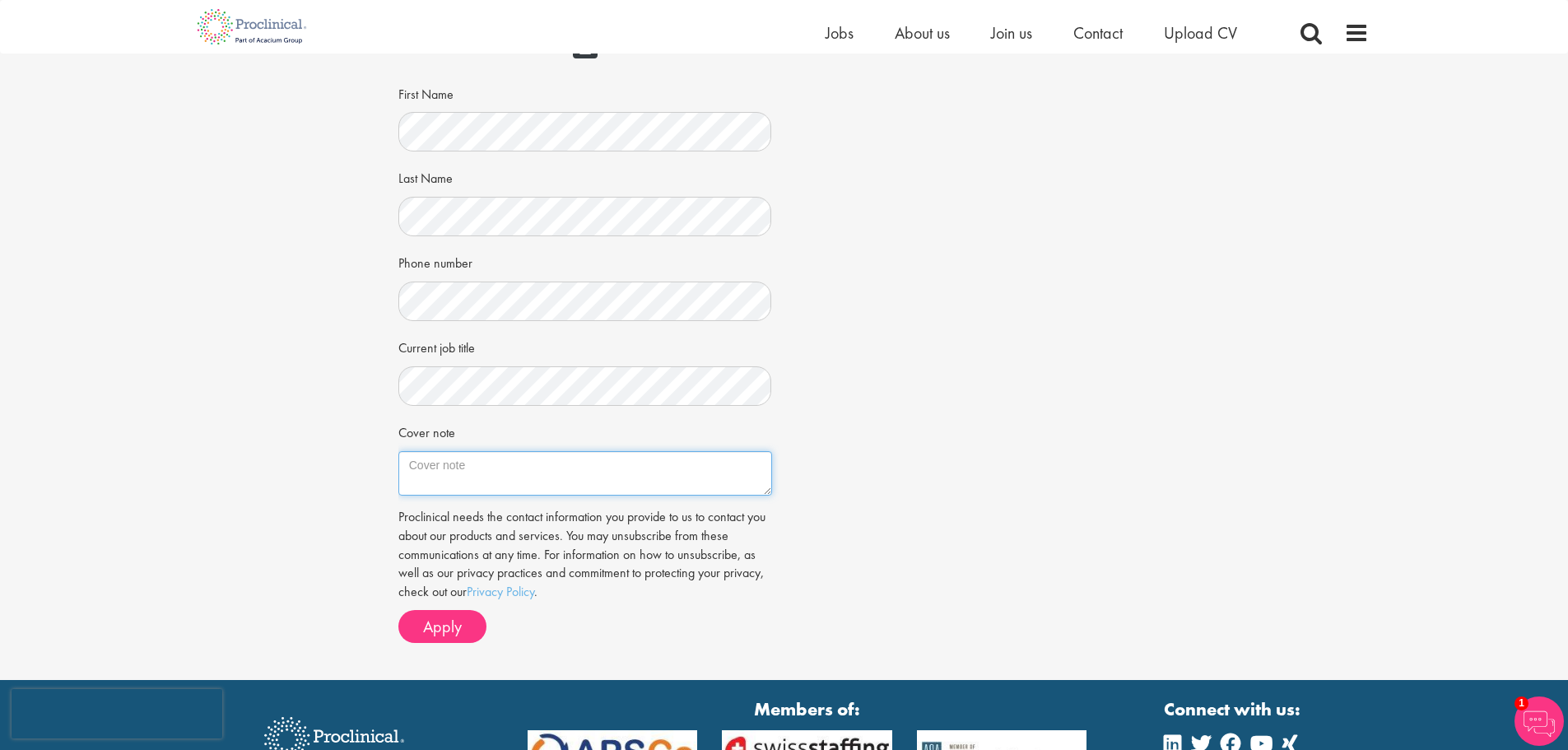
click at [510, 472] on textarea "Cover note" at bounding box center [586, 474] width 374 height 45
click at [479, 475] on textarea "Cover note" at bounding box center [586, 474] width 374 height 45
paste textarea "Seeking a local Cambridge role with hybrid working, where I can collaborate in …"
type textarea "Seeking a local Cambridge role with hybrid working, where I can collaborate in …"
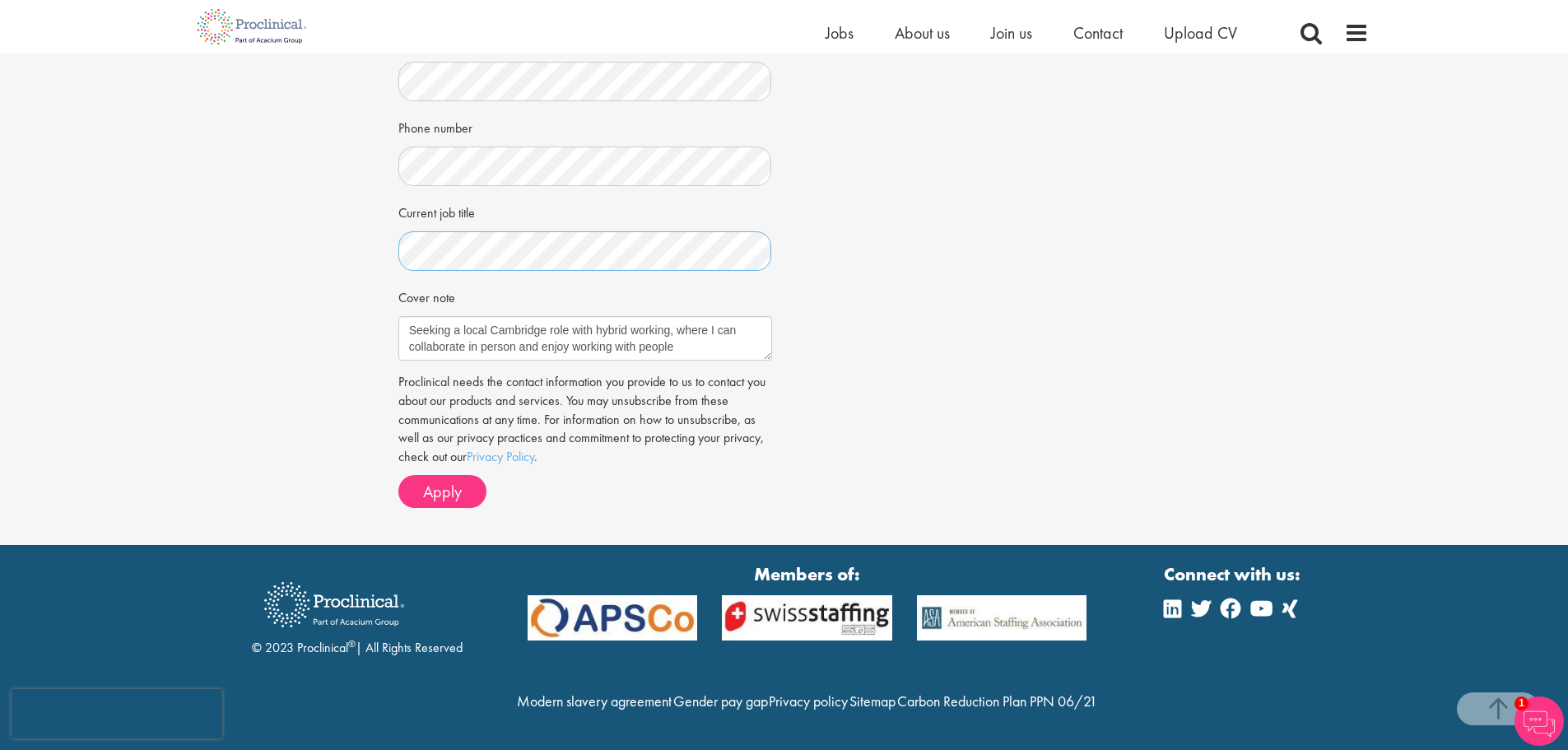
scroll to position [412, 0]
click at [444, 480] on span "Apply" at bounding box center [442, 491] width 39 height 22
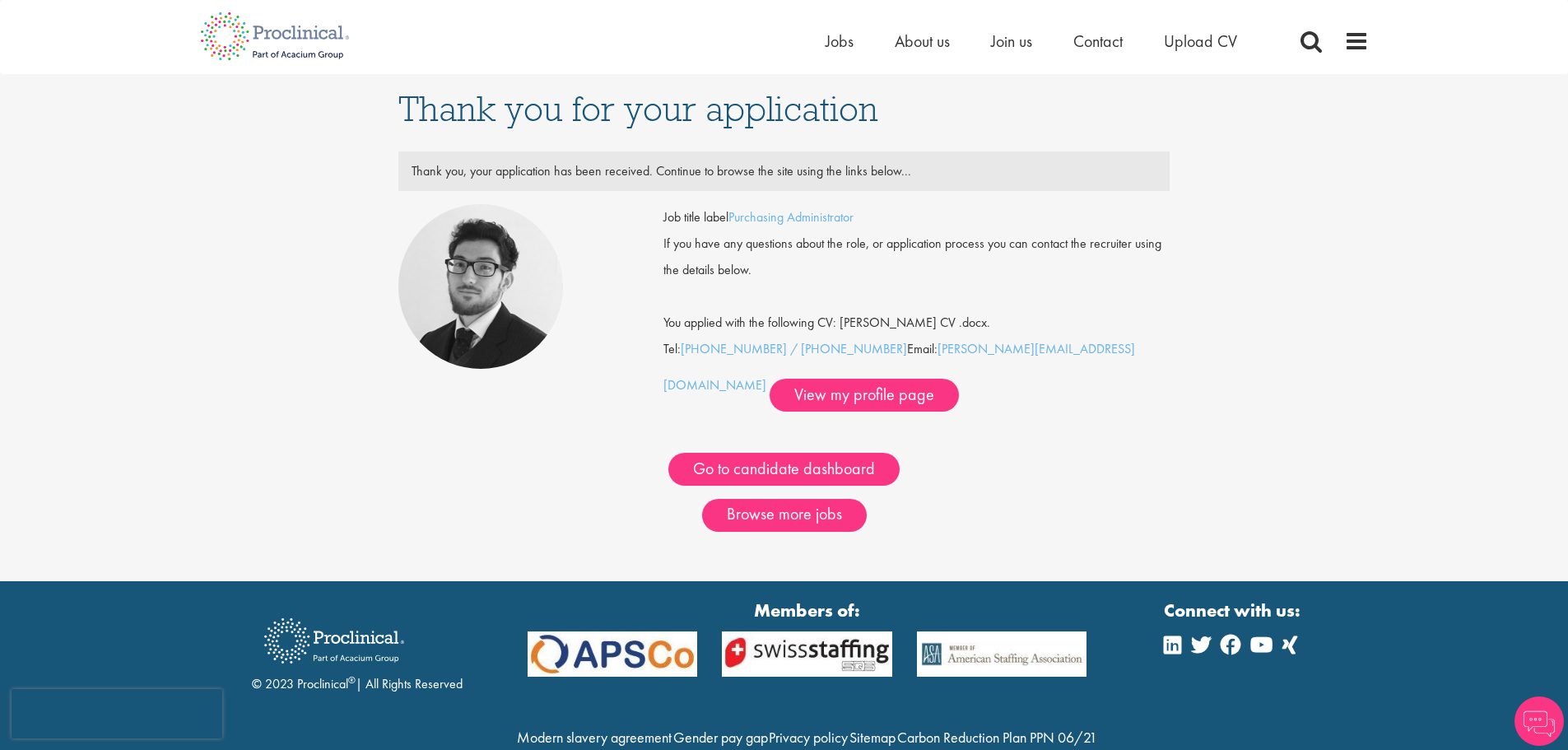
click at [1161, 277] on div "If you have any questions about the role, or application process you can contac…" at bounding box center [916, 257] width 531 height 53
click at [770, 395] on link "View my profile page" at bounding box center [865, 395] width 189 height 33
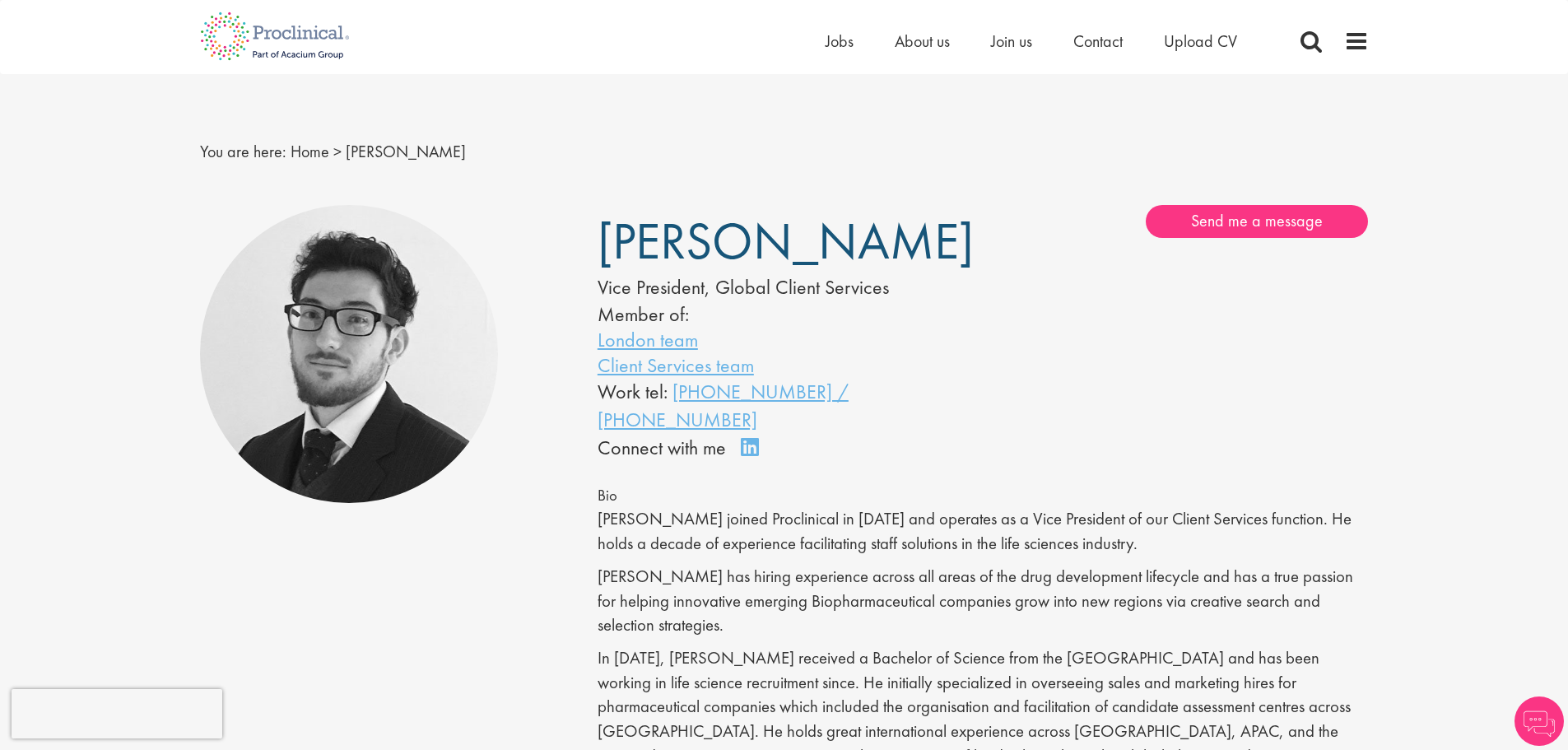
click at [407, 158] on span "Todd Wigmore" at bounding box center [406, 151] width 121 height 22
click at [335, 31] on img at bounding box center [275, 36] width 175 height 72
